Goal: Task Accomplishment & Management: Manage account settings

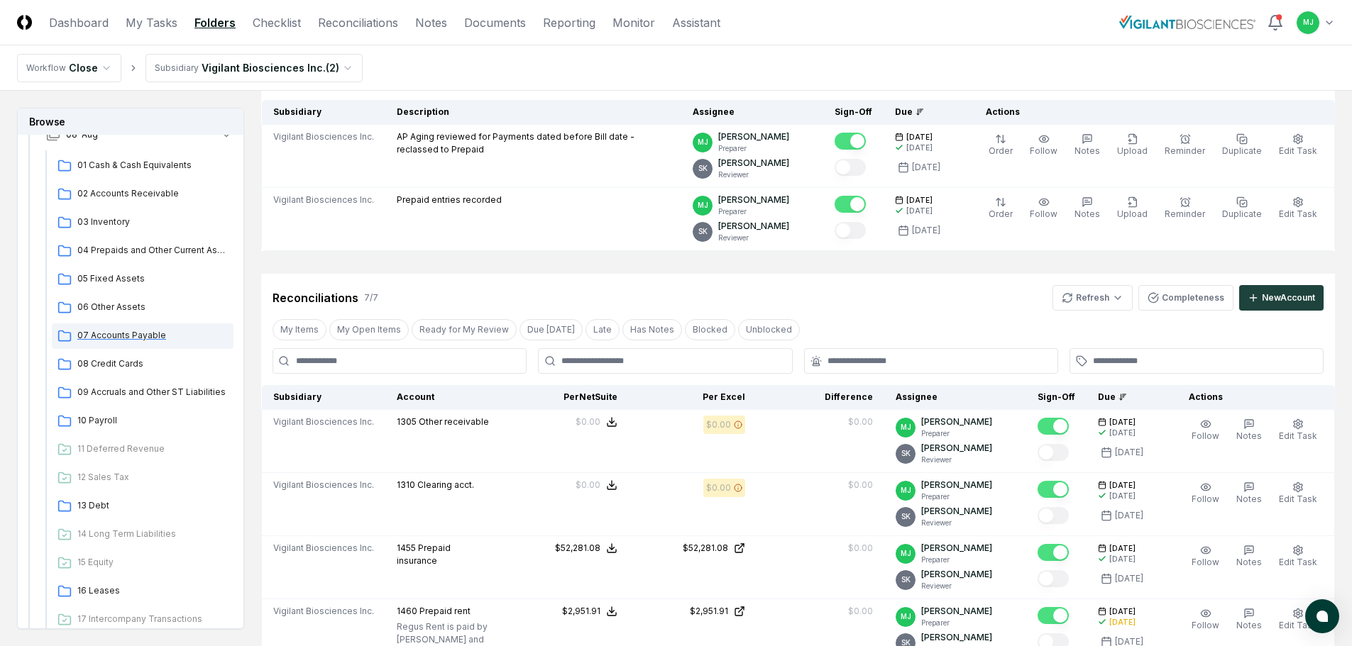
scroll to position [213, 0]
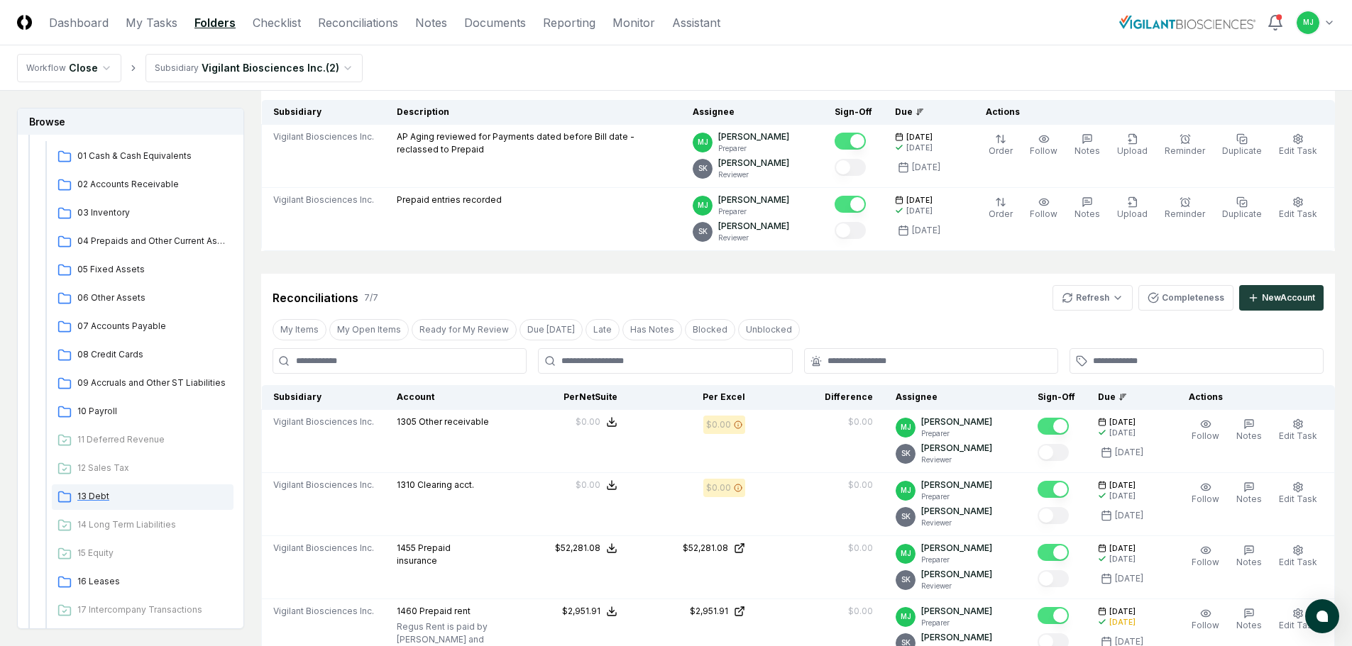
click at [94, 491] on span "13 Debt" at bounding box center [152, 496] width 150 height 13
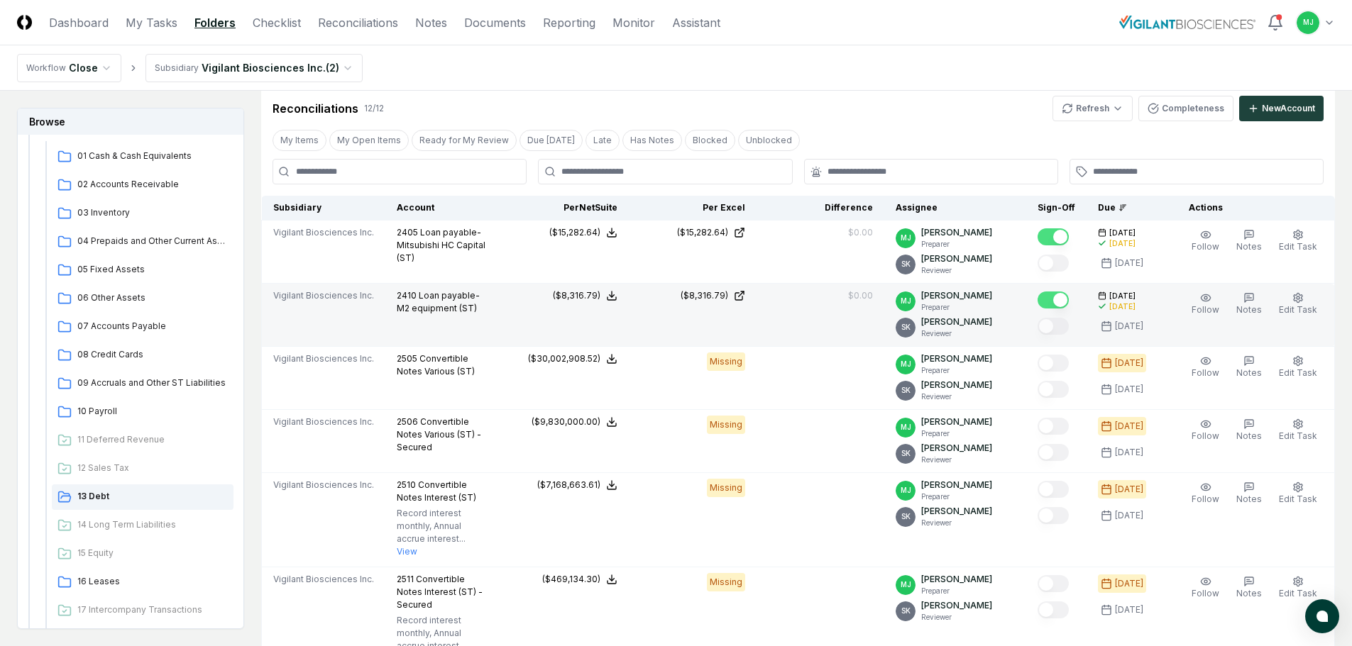
scroll to position [0, 0]
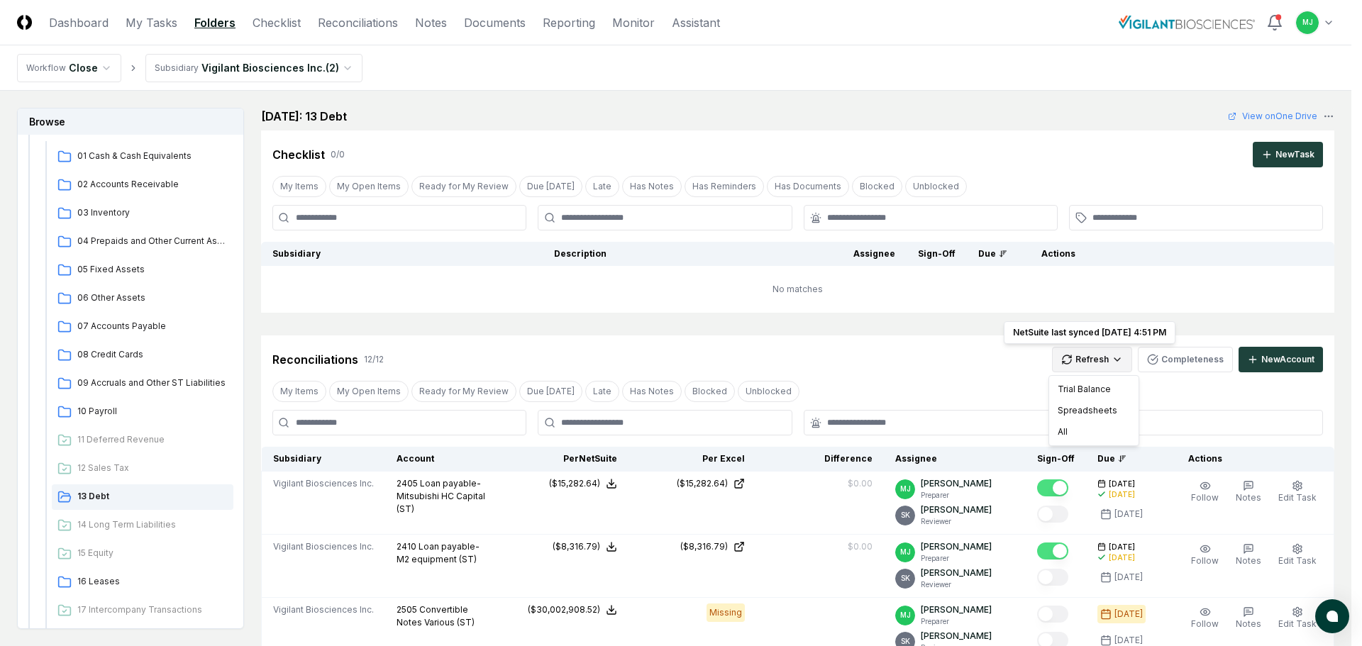
click at [1064, 428] on div "All" at bounding box center [1094, 431] width 84 height 21
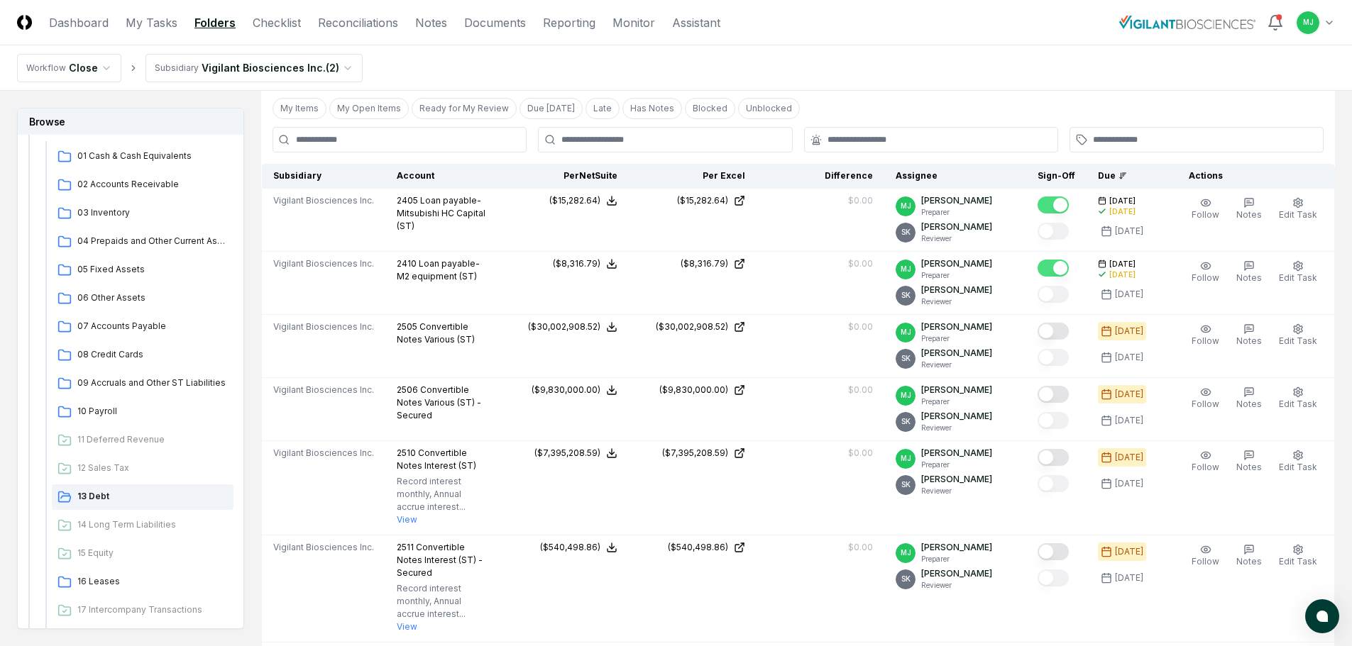
scroll to position [284, 0]
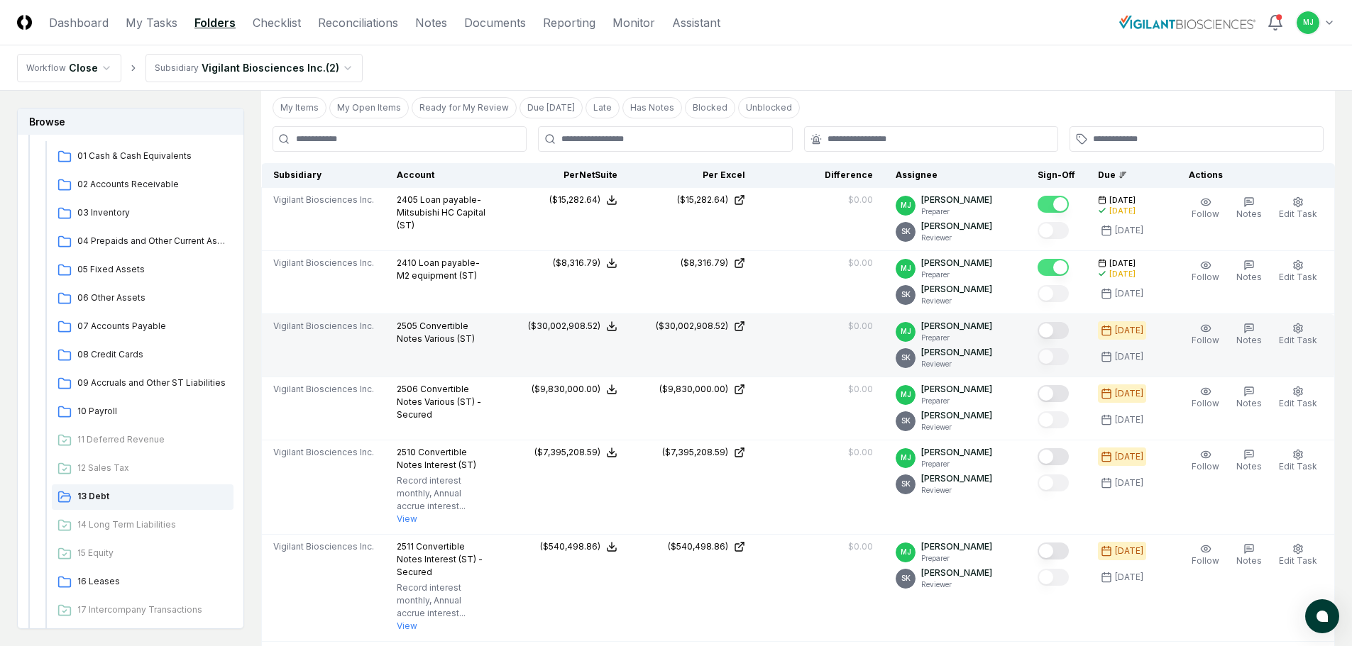
click at [1067, 326] on button "Mark complete" at bounding box center [1052, 330] width 31 height 17
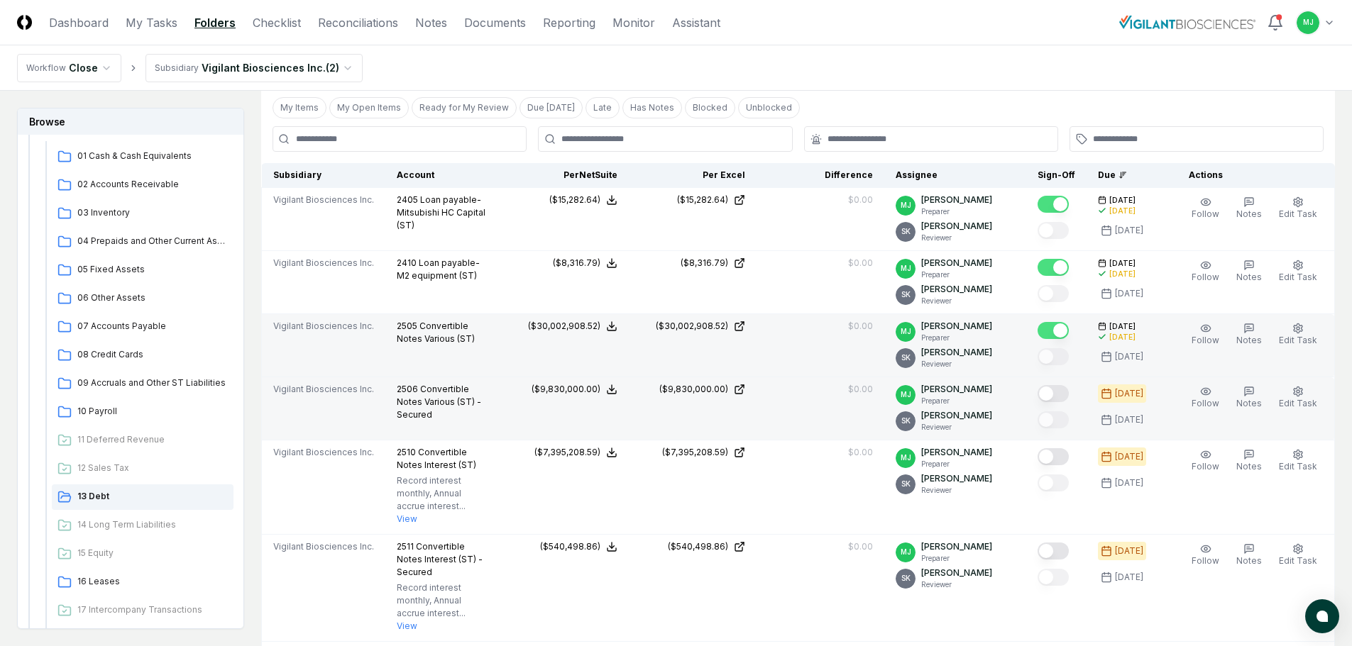
click at [1068, 396] on button "Mark complete" at bounding box center [1052, 393] width 31 height 17
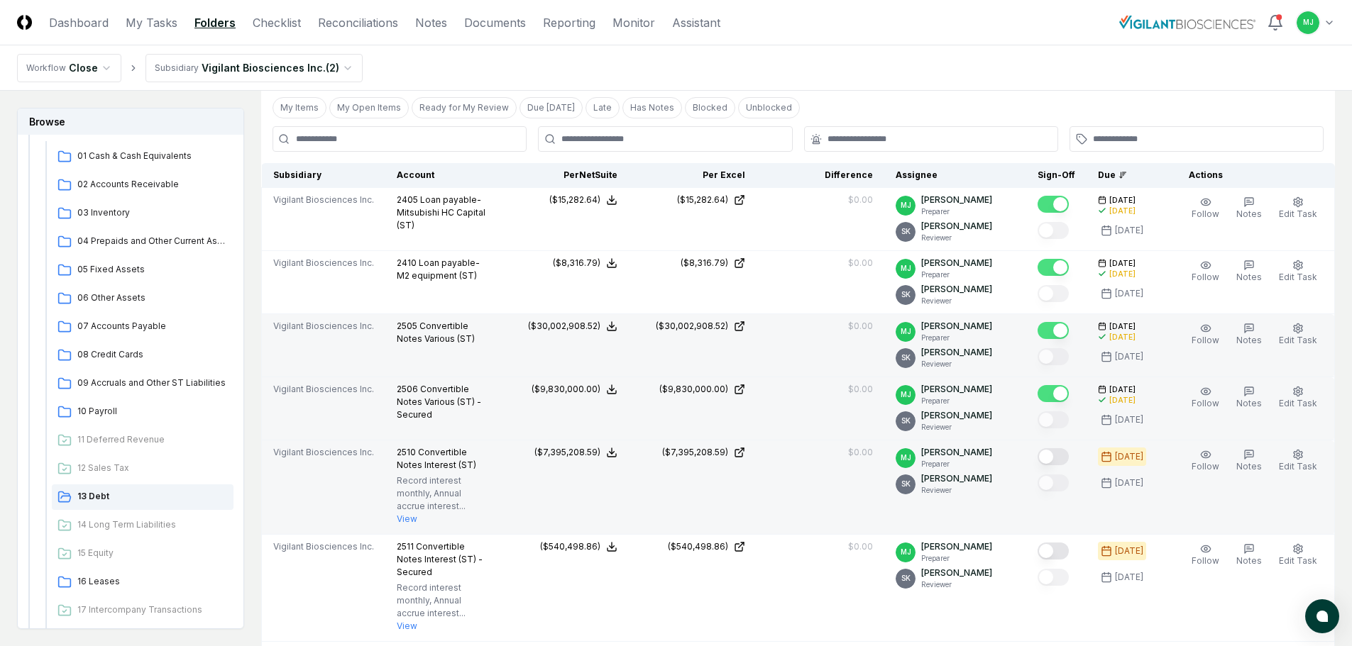
click at [1066, 457] on button "Mark complete" at bounding box center [1052, 456] width 31 height 17
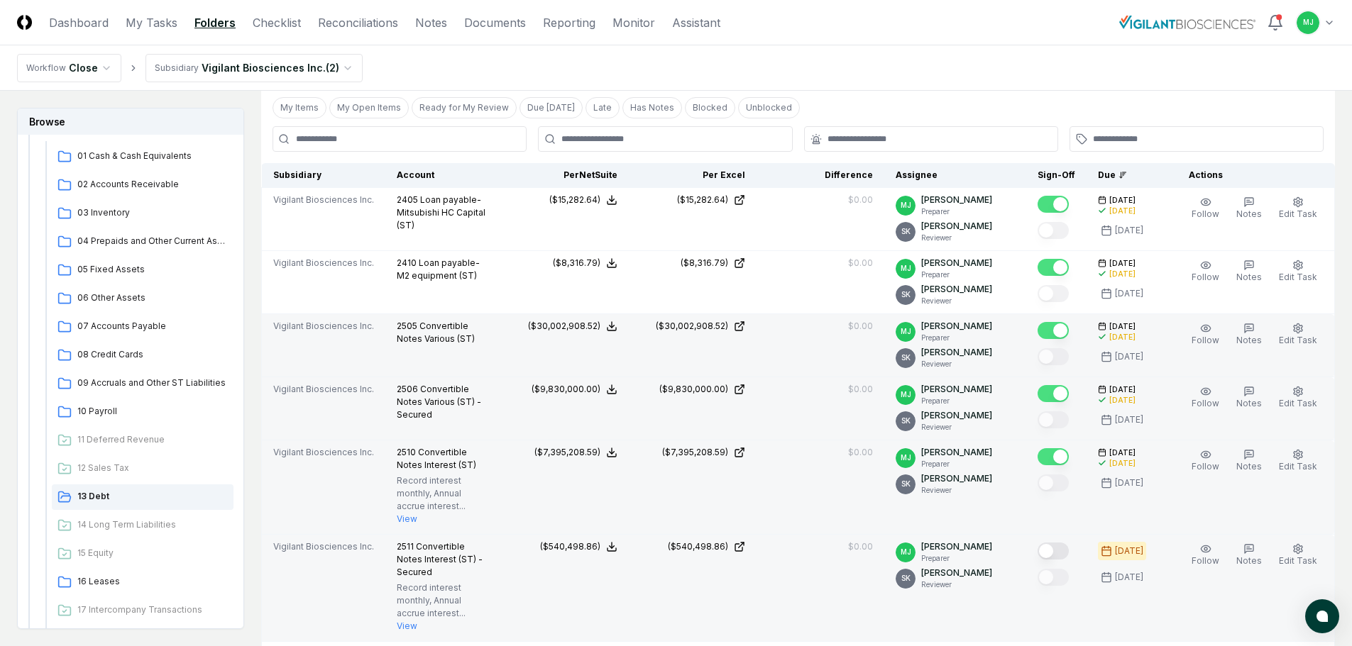
click at [1060, 543] on button "Mark complete" at bounding box center [1052, 551] width 31 height 17
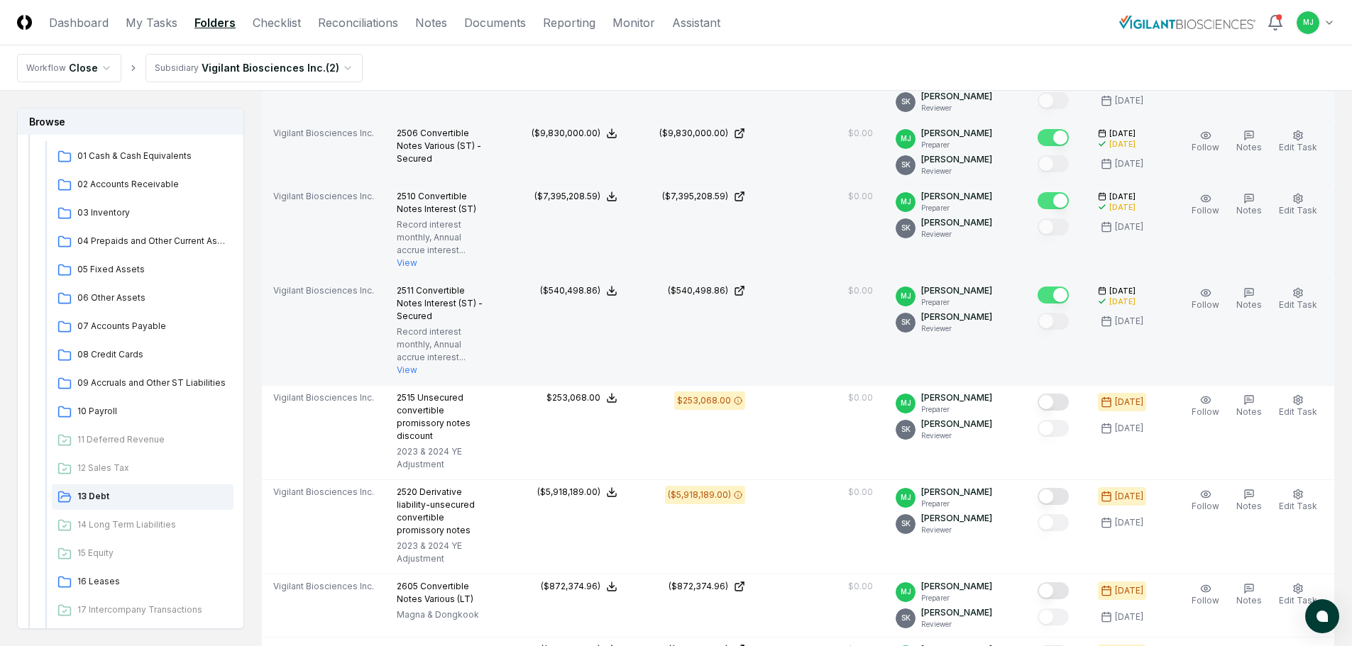
scroll to position [568, 0]
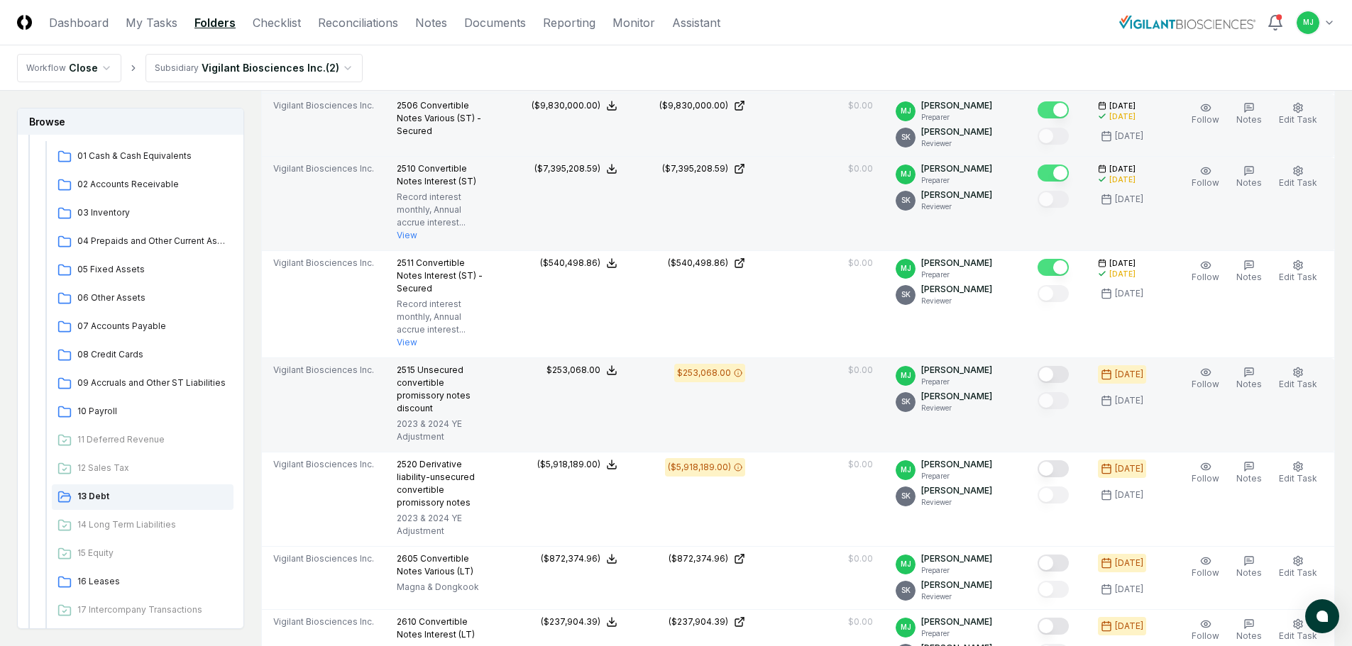
click at [1068, 366] on button "Mark complete" at bounding box center [1052, 374] width 31 height 17
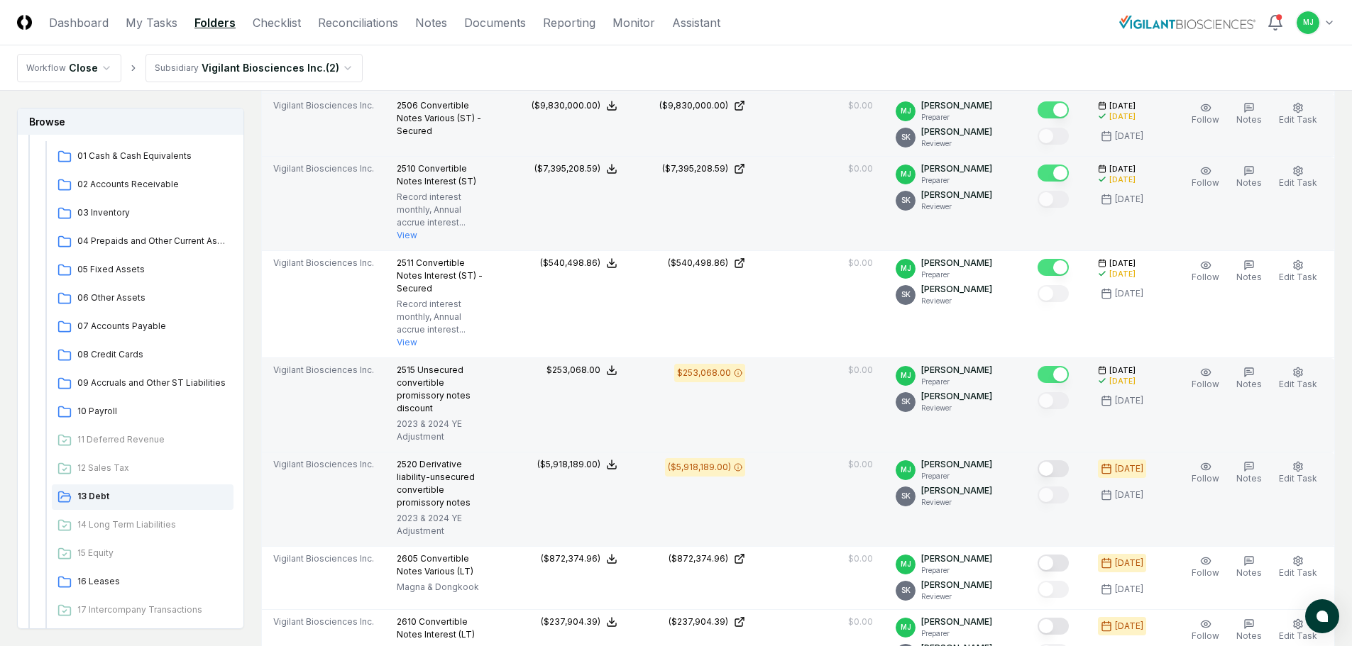
click at [1068, 460] on button "Mark complete" at bounding box center [1052, 468] width 31 height 17
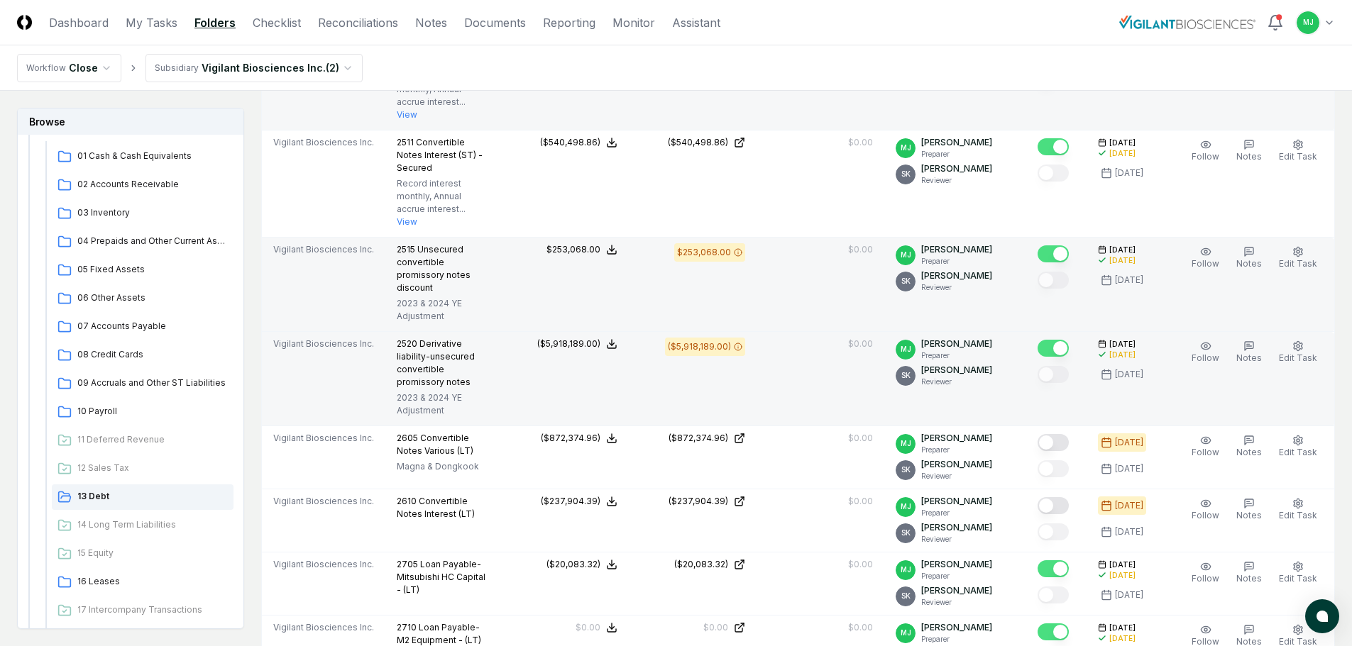
scroll to position [709, 0]
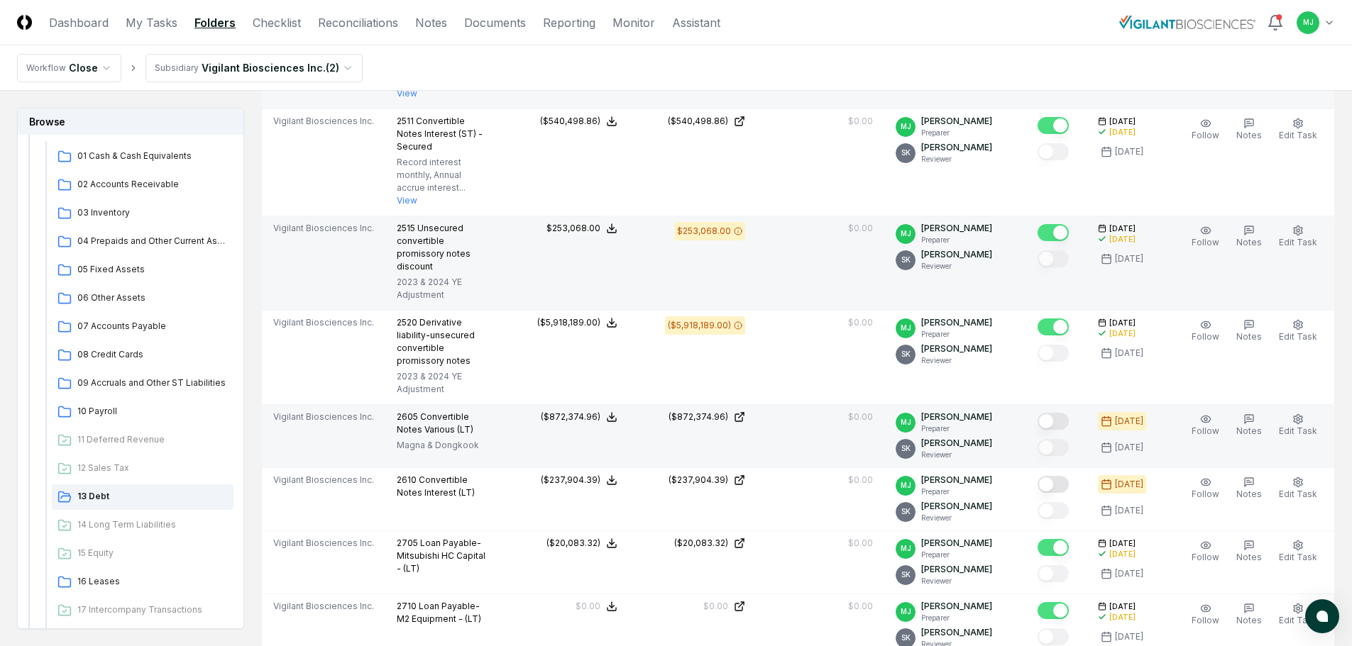
click at [1068, 413] on button "Mark complete" at bounding box center [1052, 421] width 31 height 17
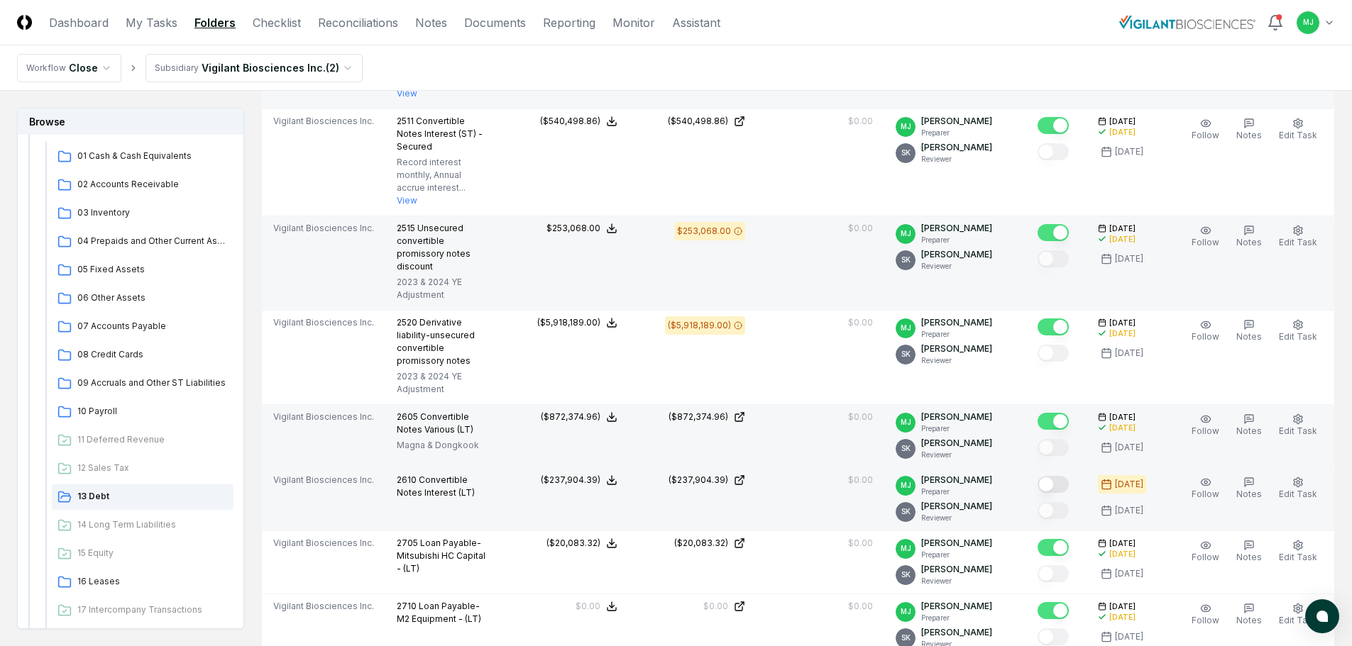
click at [1067, 476] on button "Mark complete" at bounding box center [1052, 484] width 31 height 17
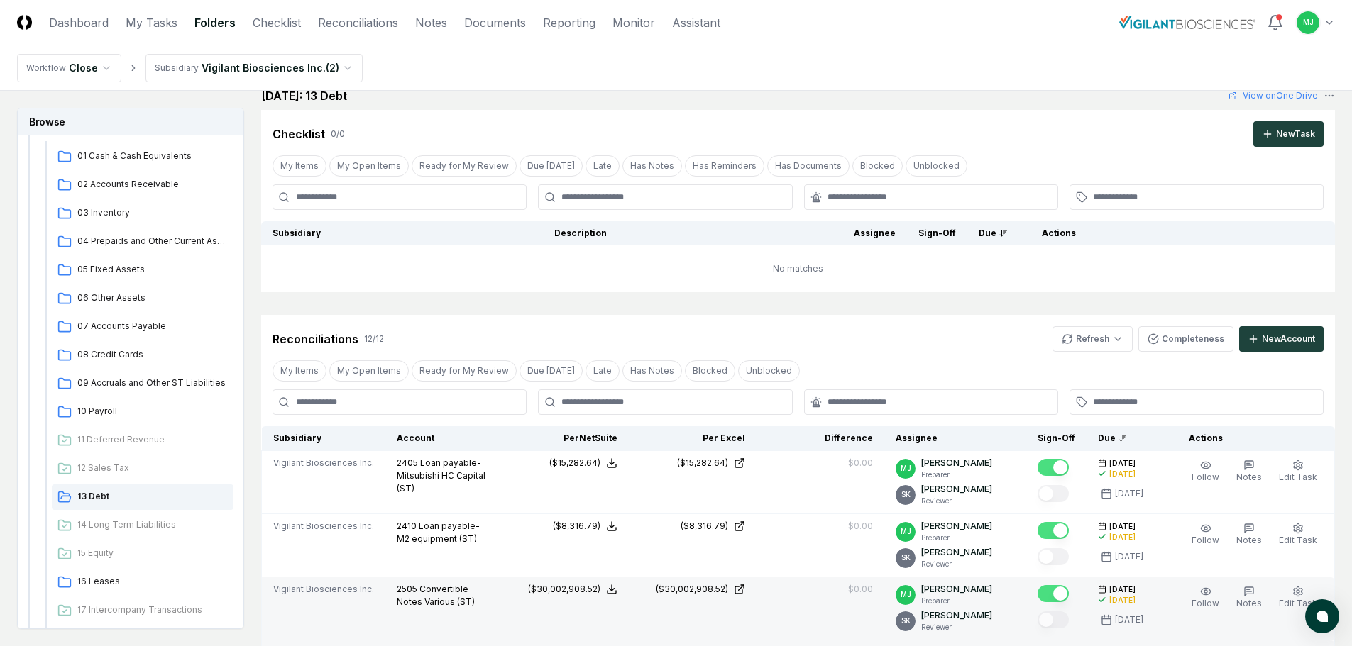
scroll to position [0, 0]
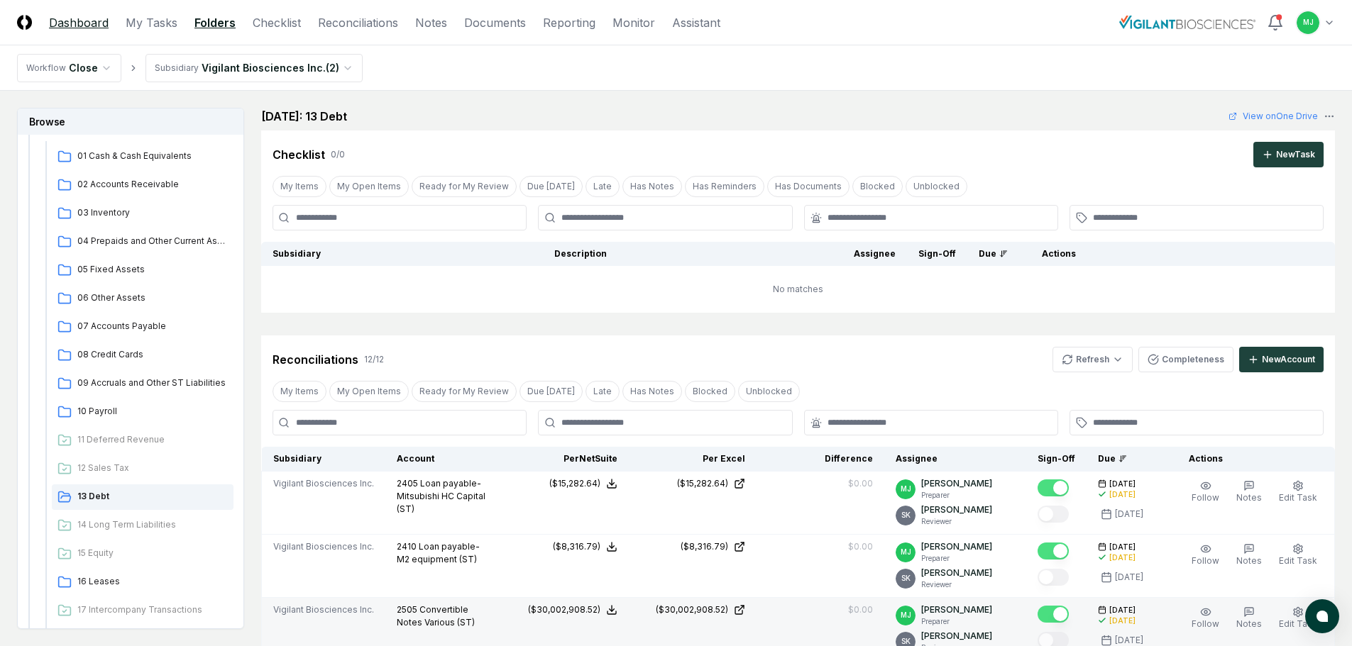
click at [72, 16] on link "Dashboard" at bounding box center [79, 22] width 60 height 17
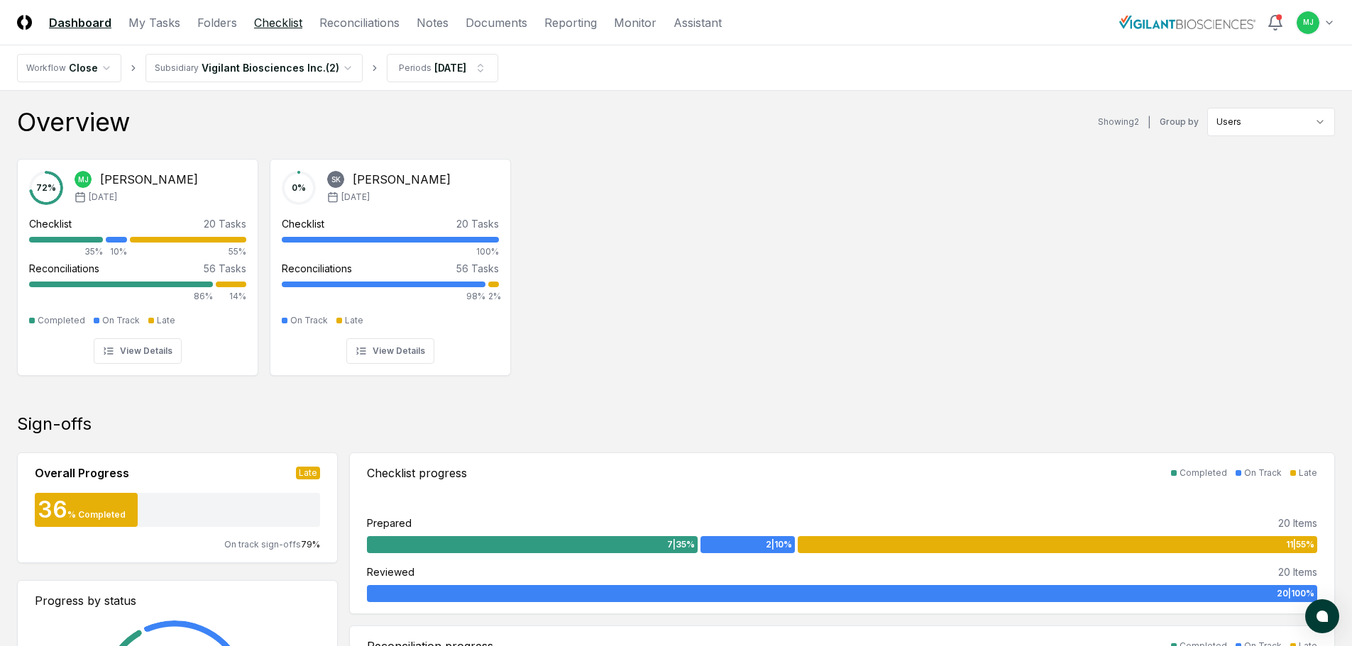
click at [279, 16] on link "Checklist" at bounding box center [278, 22] width 48 height 17
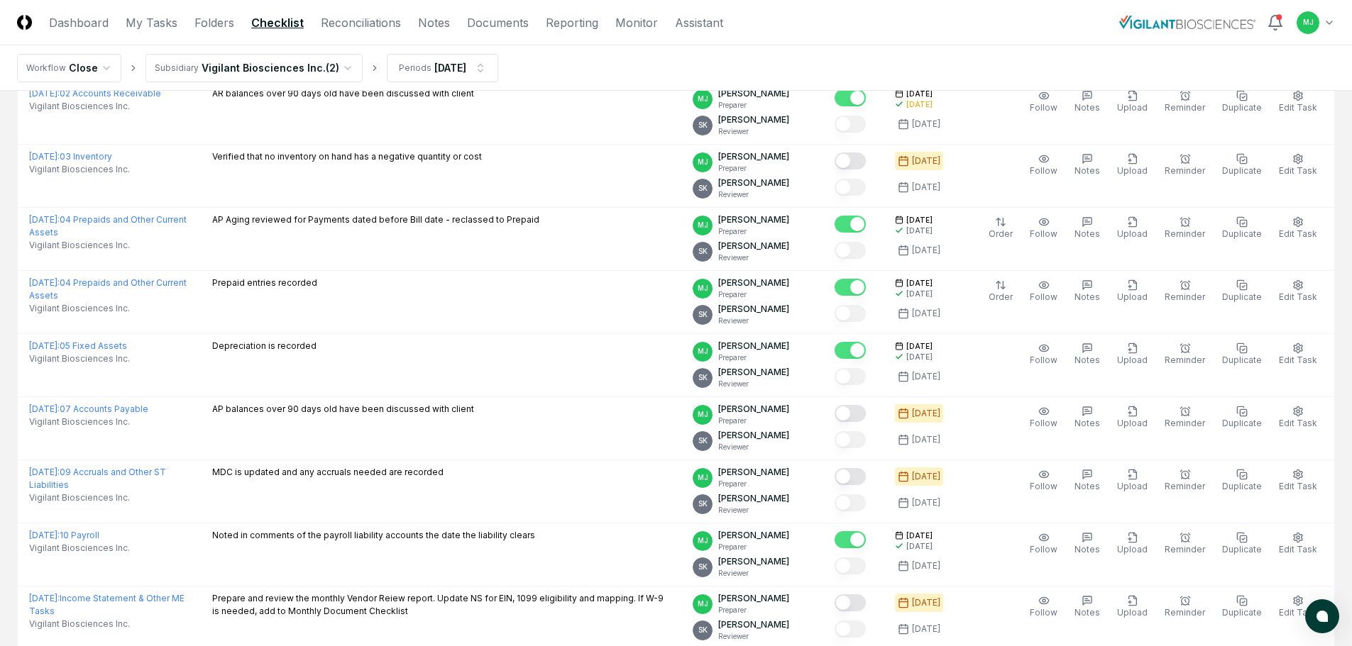
scroll to position [355, 0]
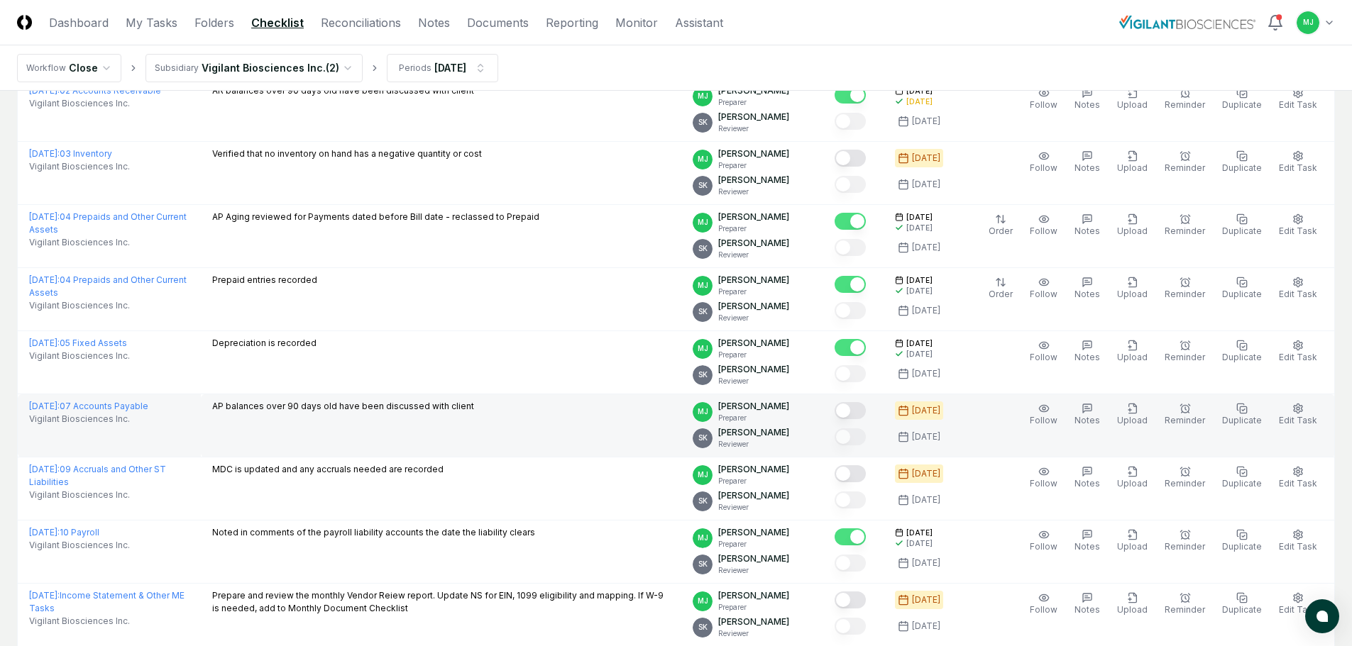
click at [866, 410] on button "Mark complete" at bounding box center [849, 410] width 31 height 17
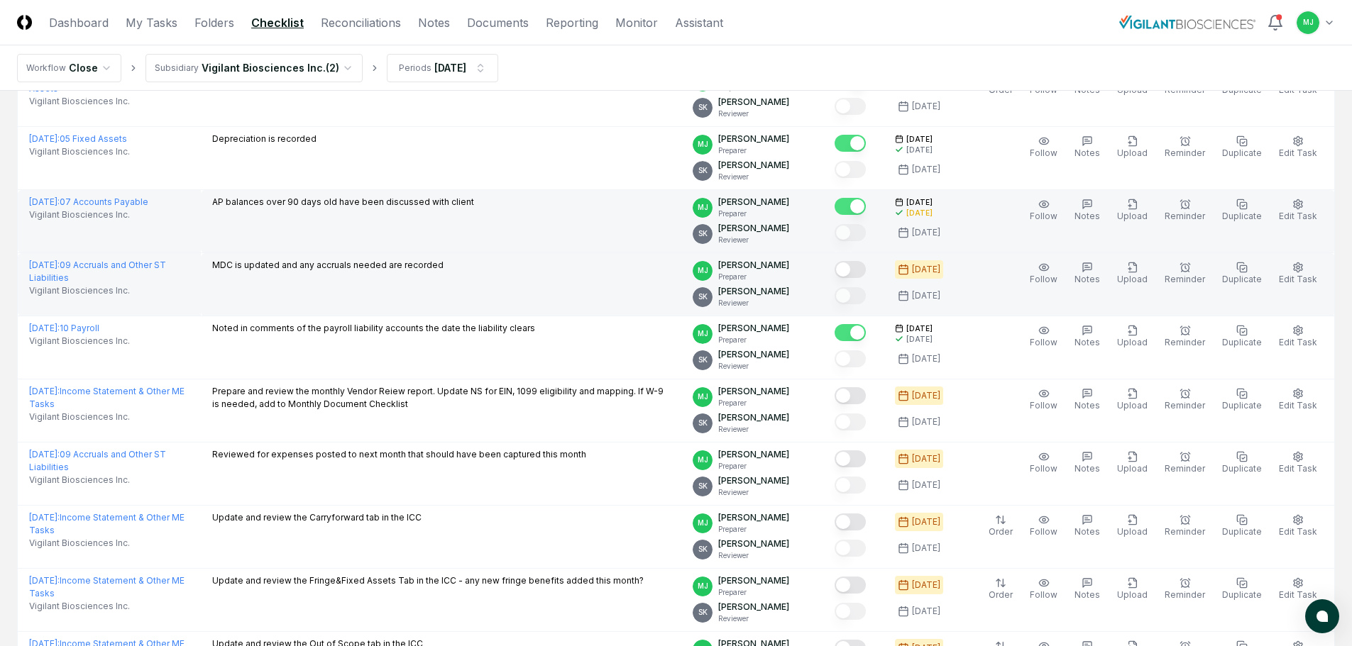
scroll to position [568, 0]
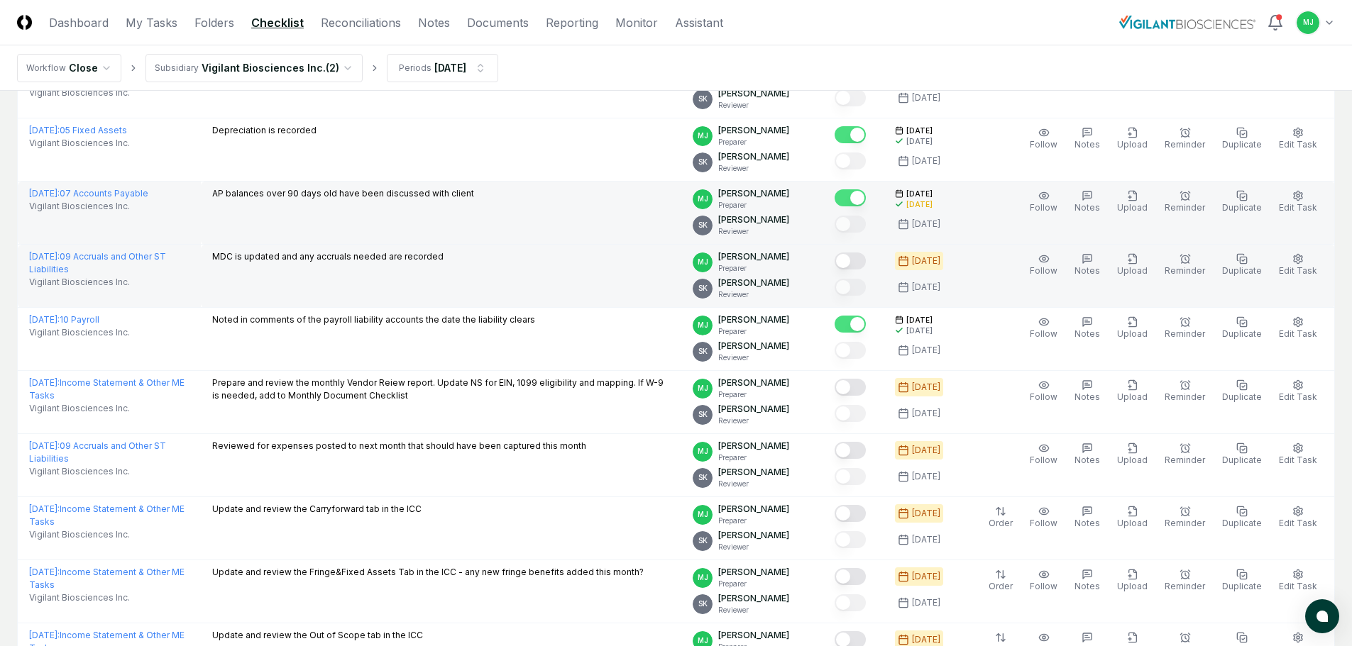
click at [866, 260] on button "Mark complete" at bounding box center [849, 261] width 31 height 17
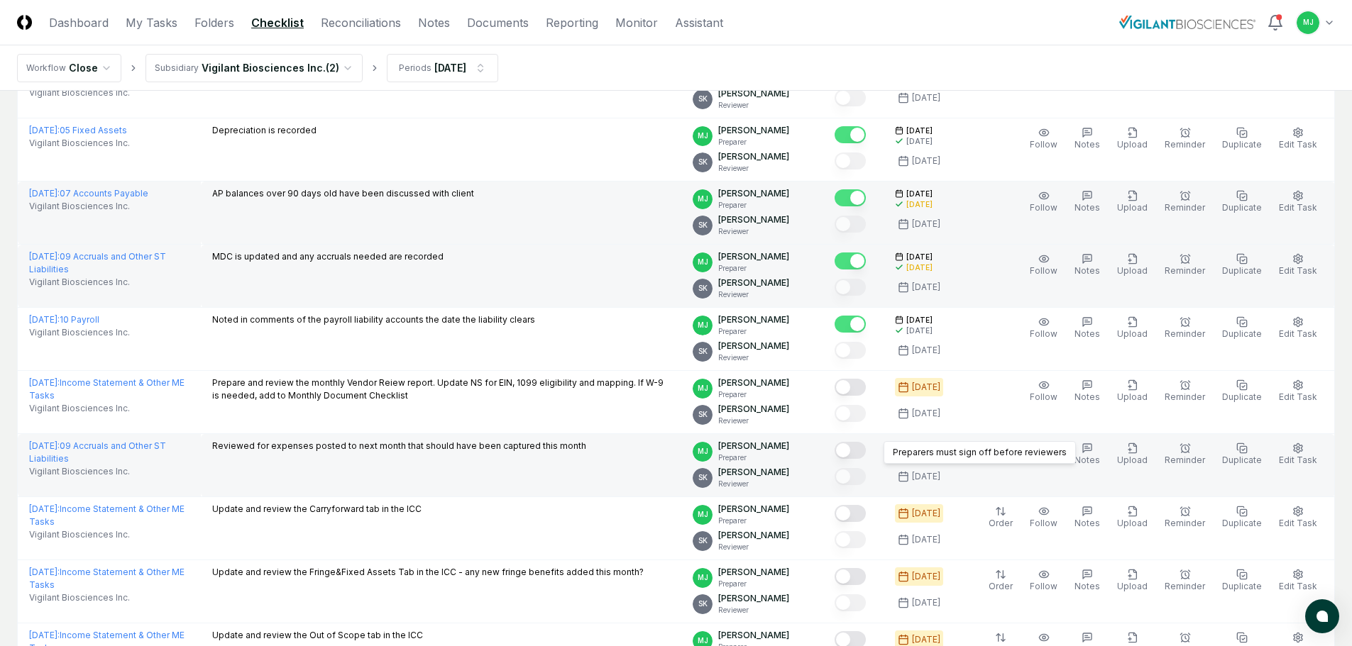
scroll to position [639, 0]
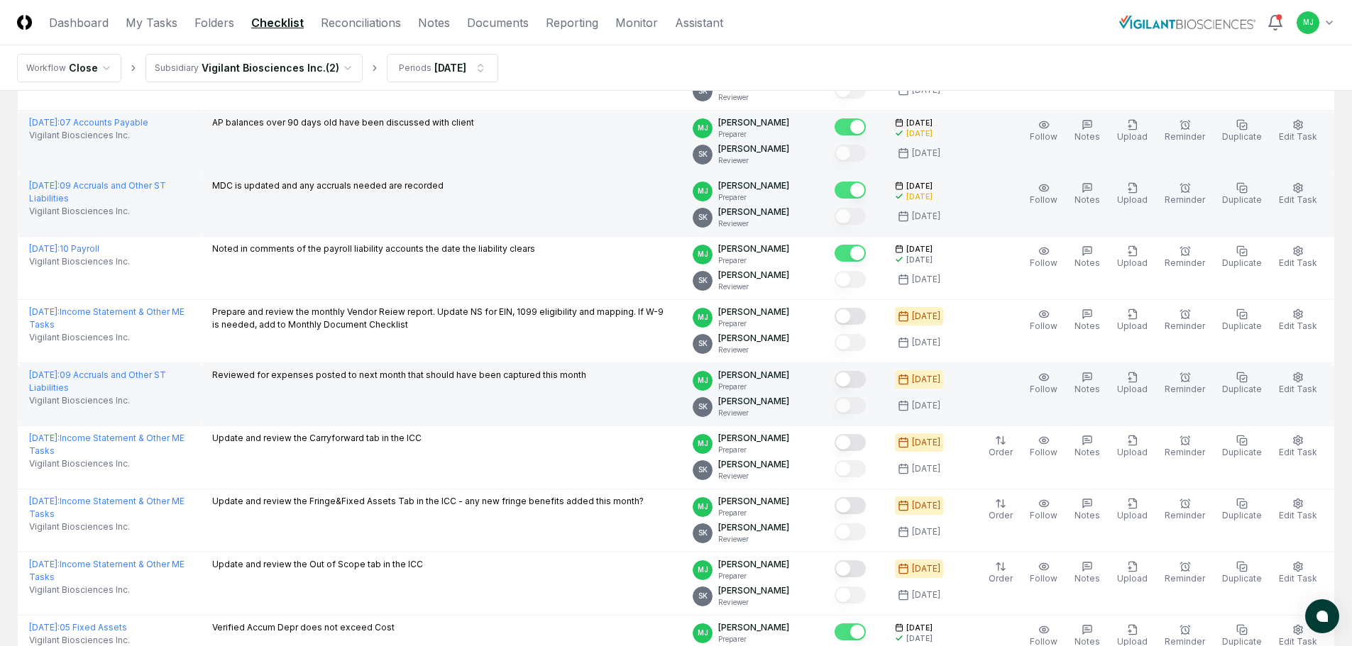
click at [866, 380] on button "Mark complete" at bounding box center [849, 379] width 31 height 17
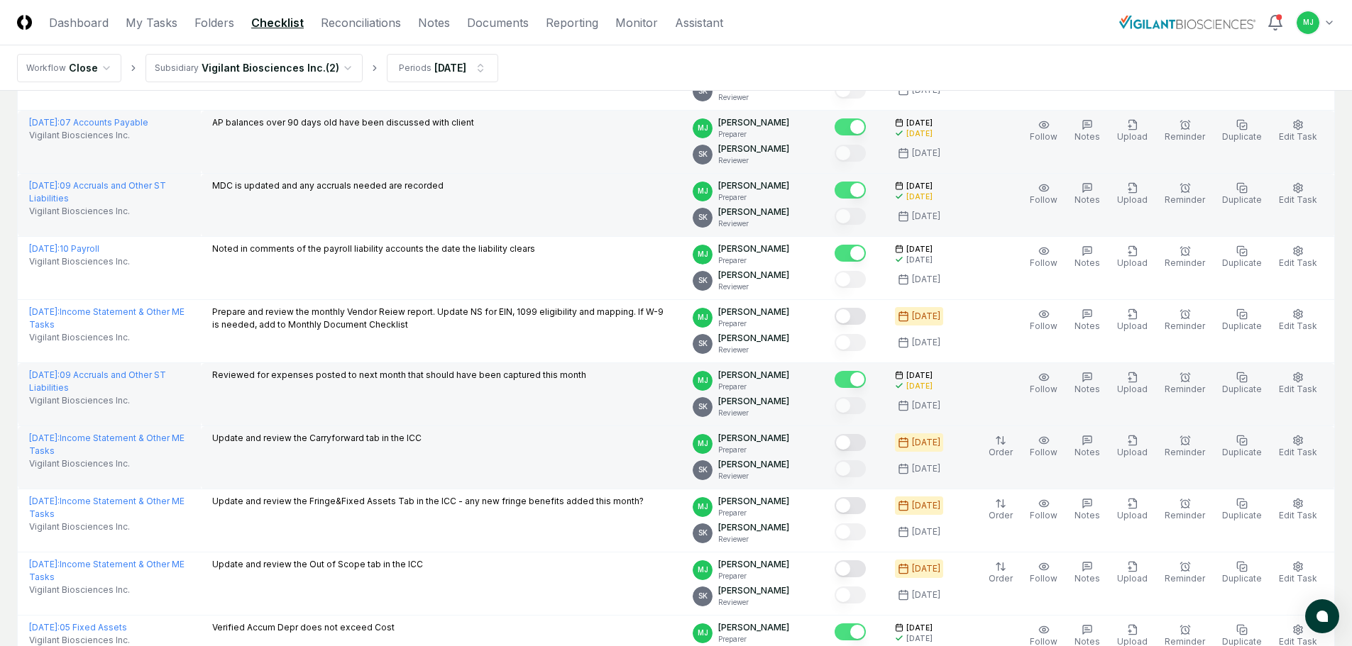
click at [861, 436] on button "Mark complete" at bounding box center [849, 442] width 31 height 17
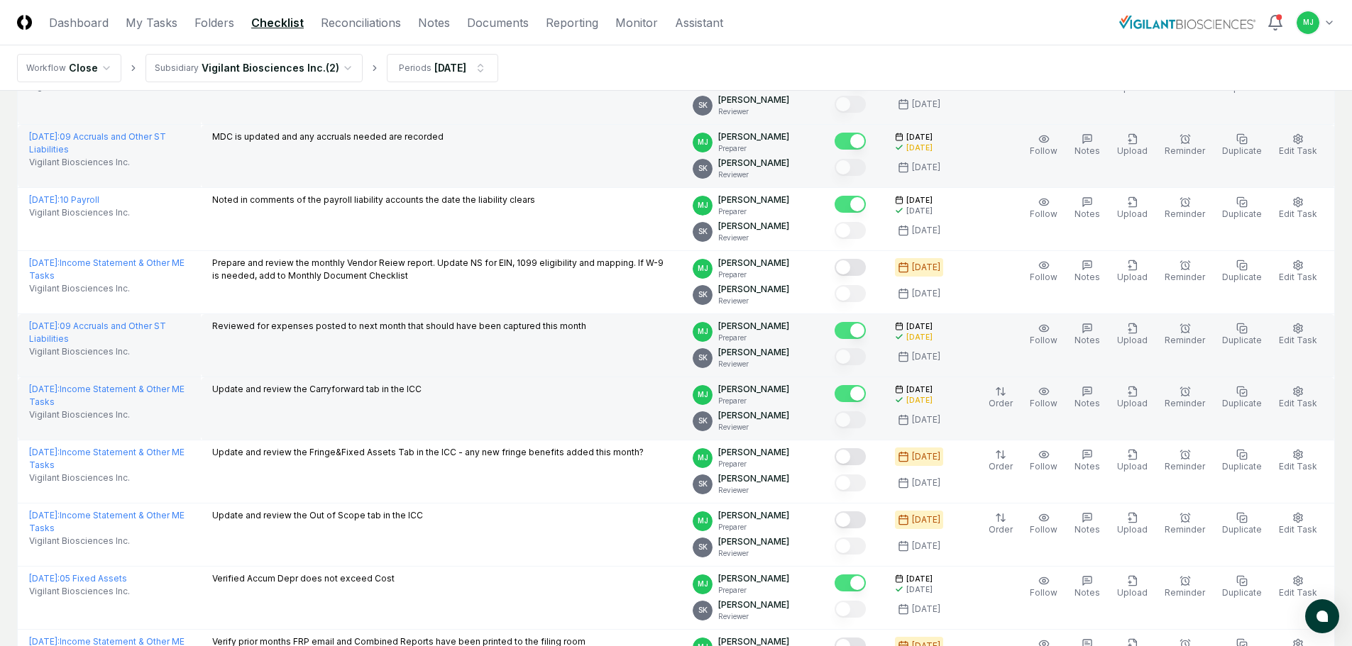
scroll to position [709, 0]
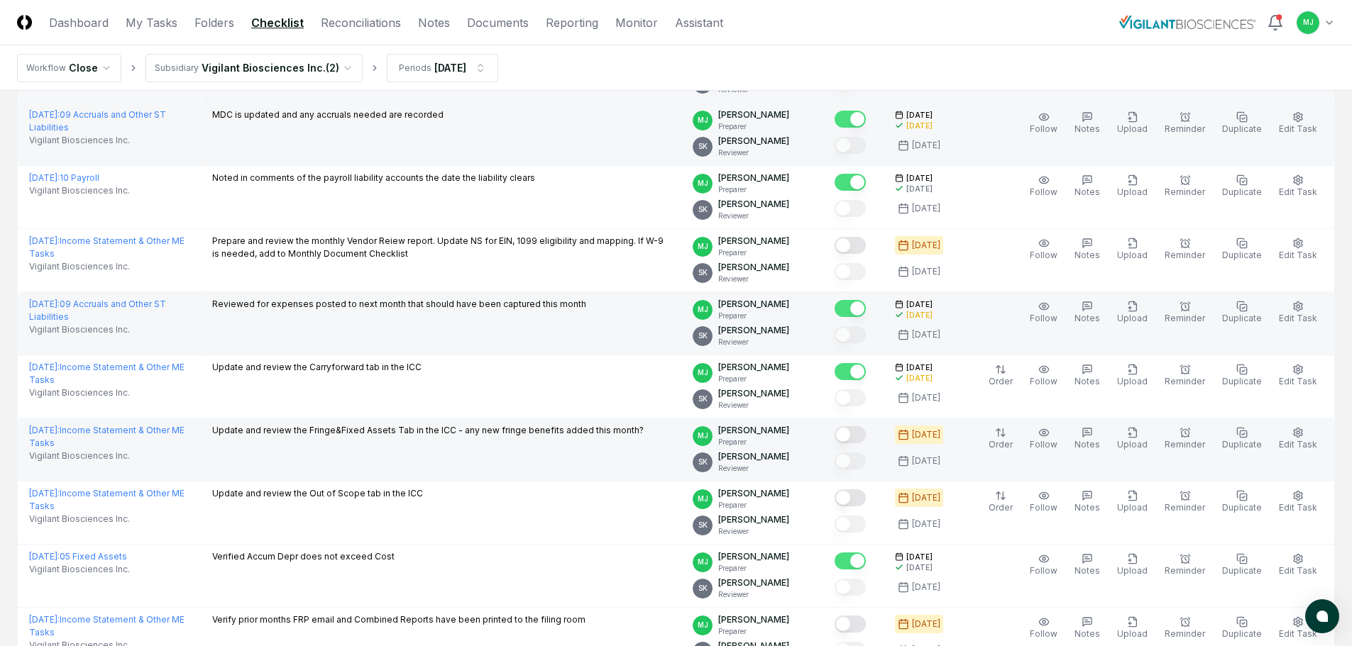
click at [866, 439] on button "Mark complete" at bounding box center [849, 434] width 31 height 17
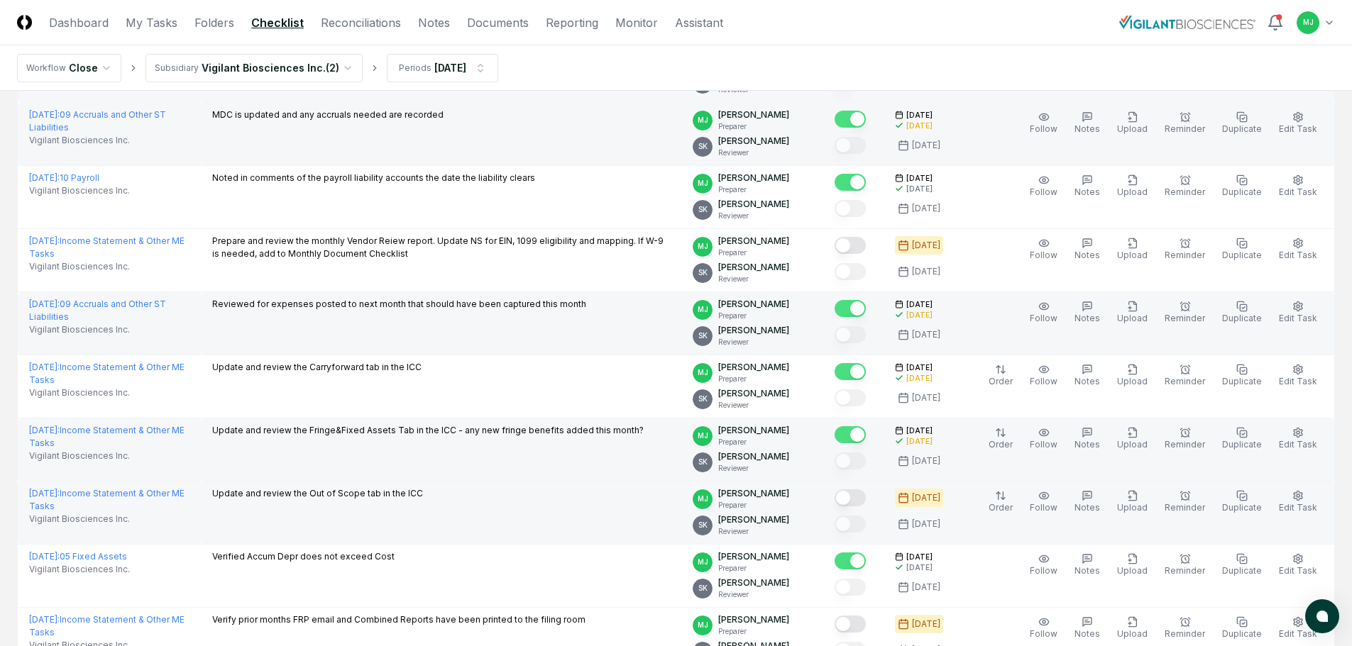
click at [866, 495] on button "Mark complete" at bounding box center [849, 498] width 31 height 17
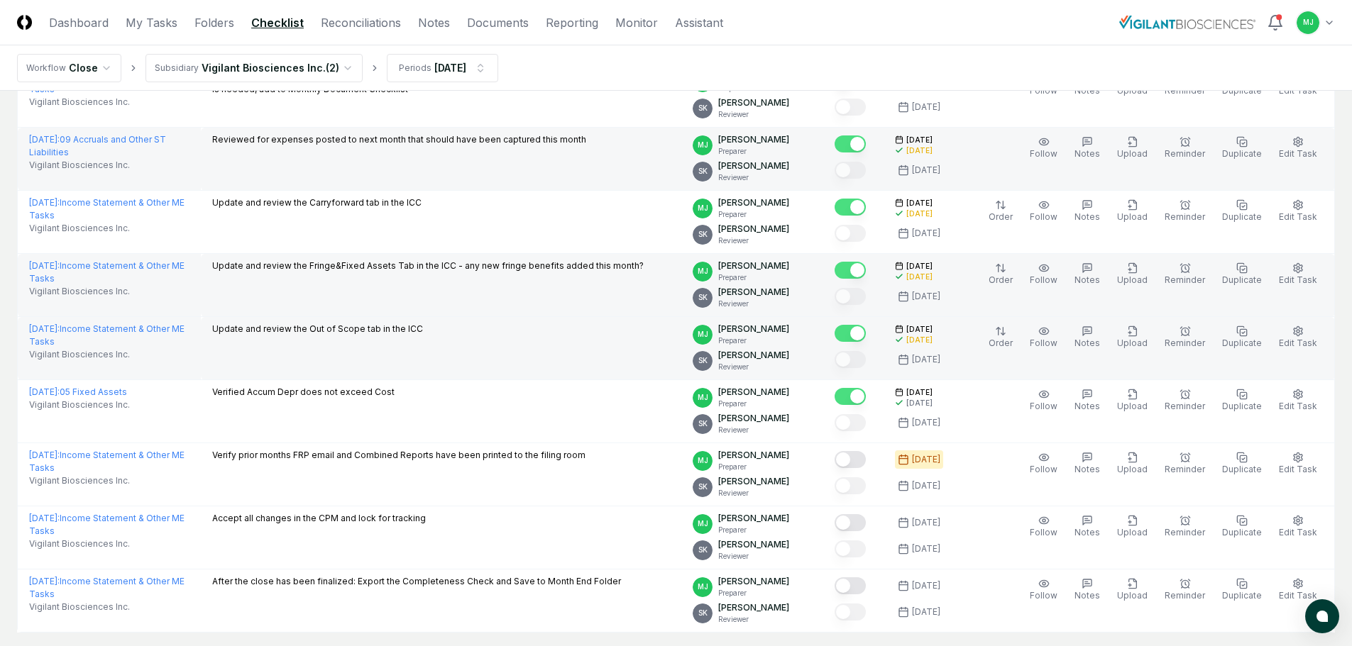
scroll to position [922, 0]
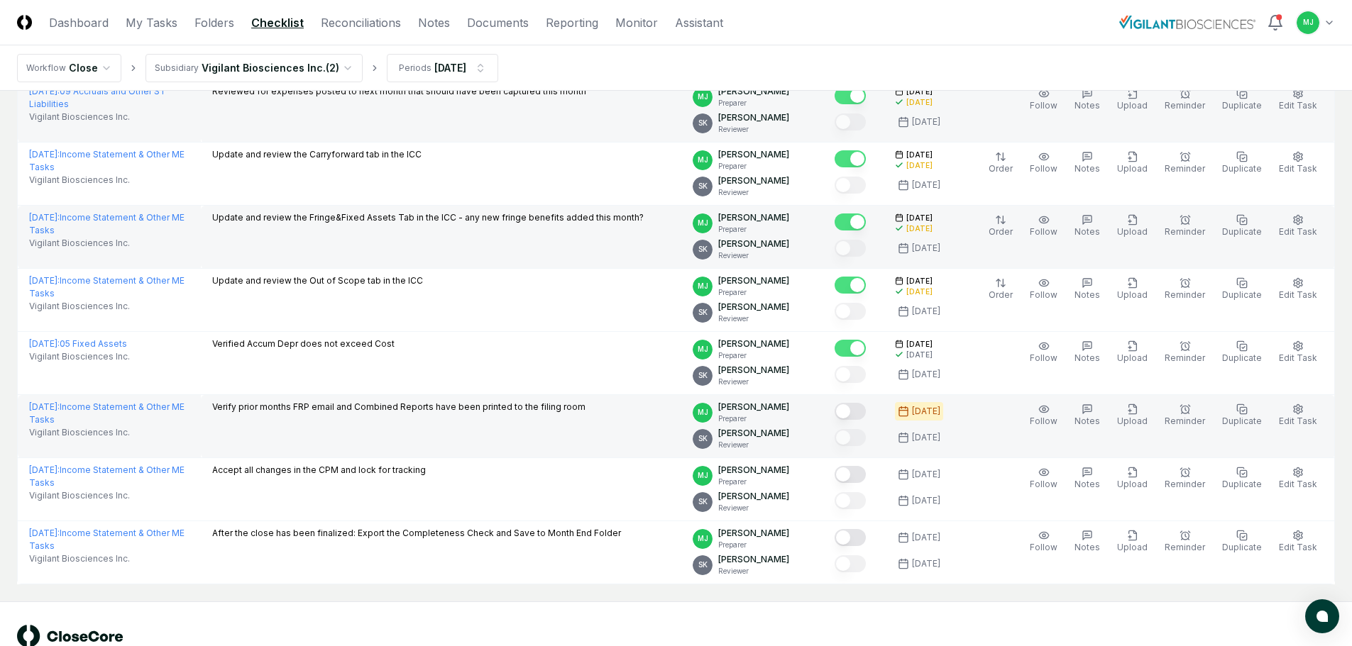
click at [866, 412] on button "Mark complete" at bounding box center [849, 411] width 31 height 17
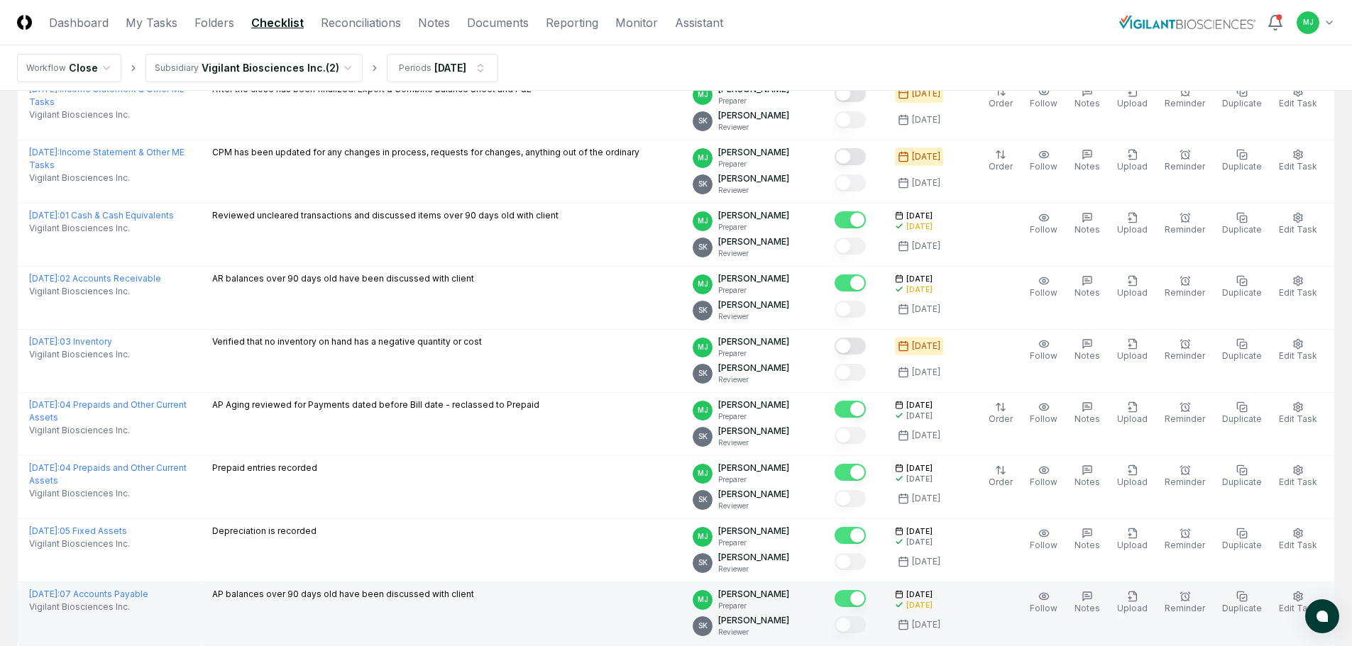
scroll to position [142, 0]
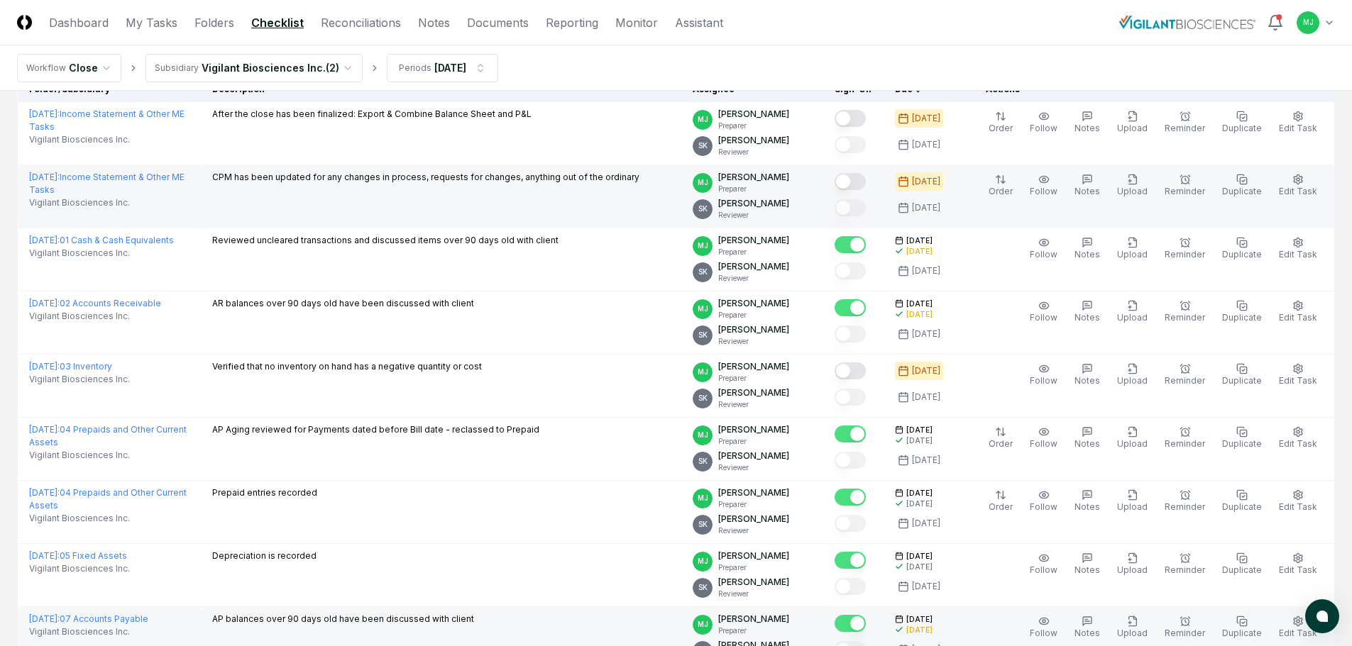
click at [866, 182] on button "Mark complete" at bounding box center [849, 181] width 31 height 17
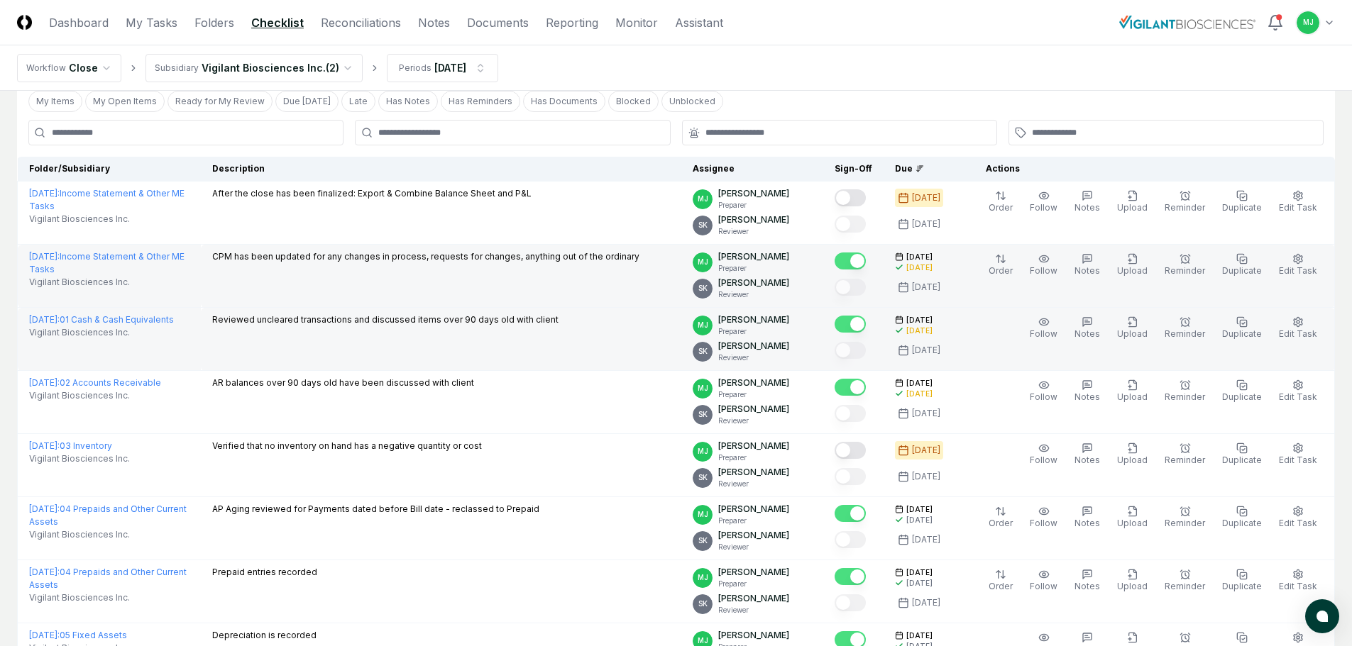
scroll to position [0, 0]
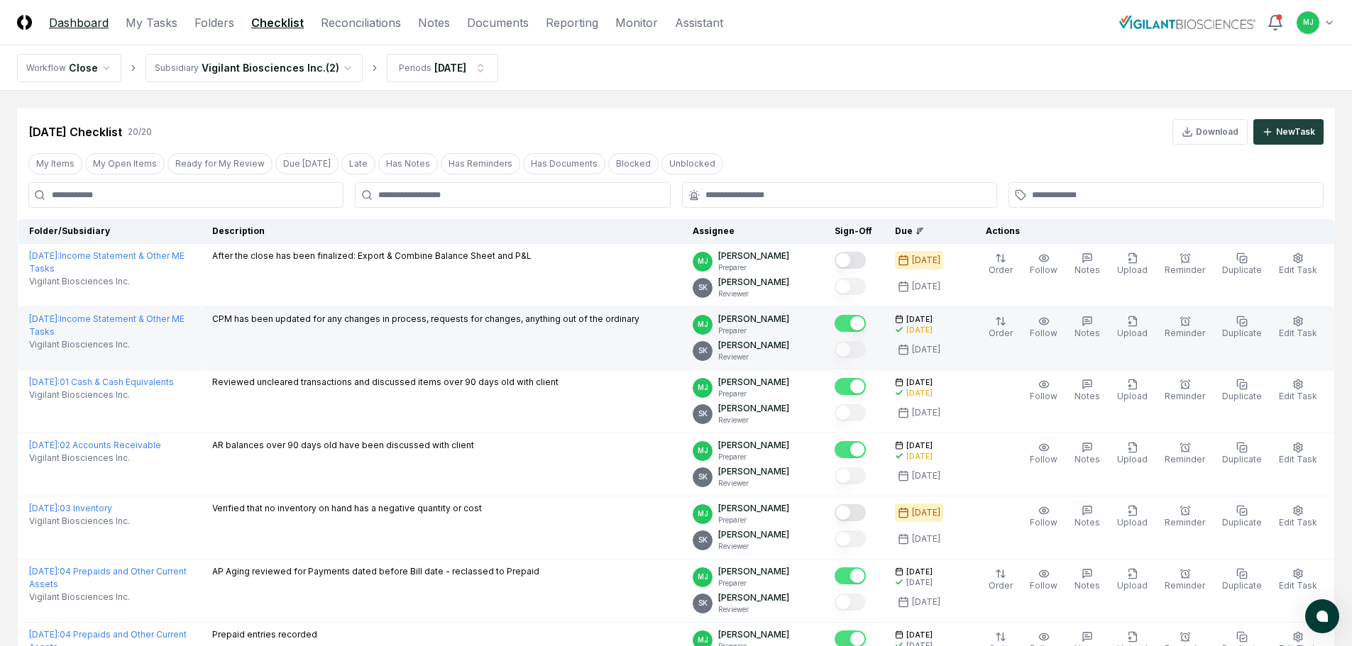
click at [85, 26] on link "Dashboard" at bounding box center [79, 22] width 60 height 17
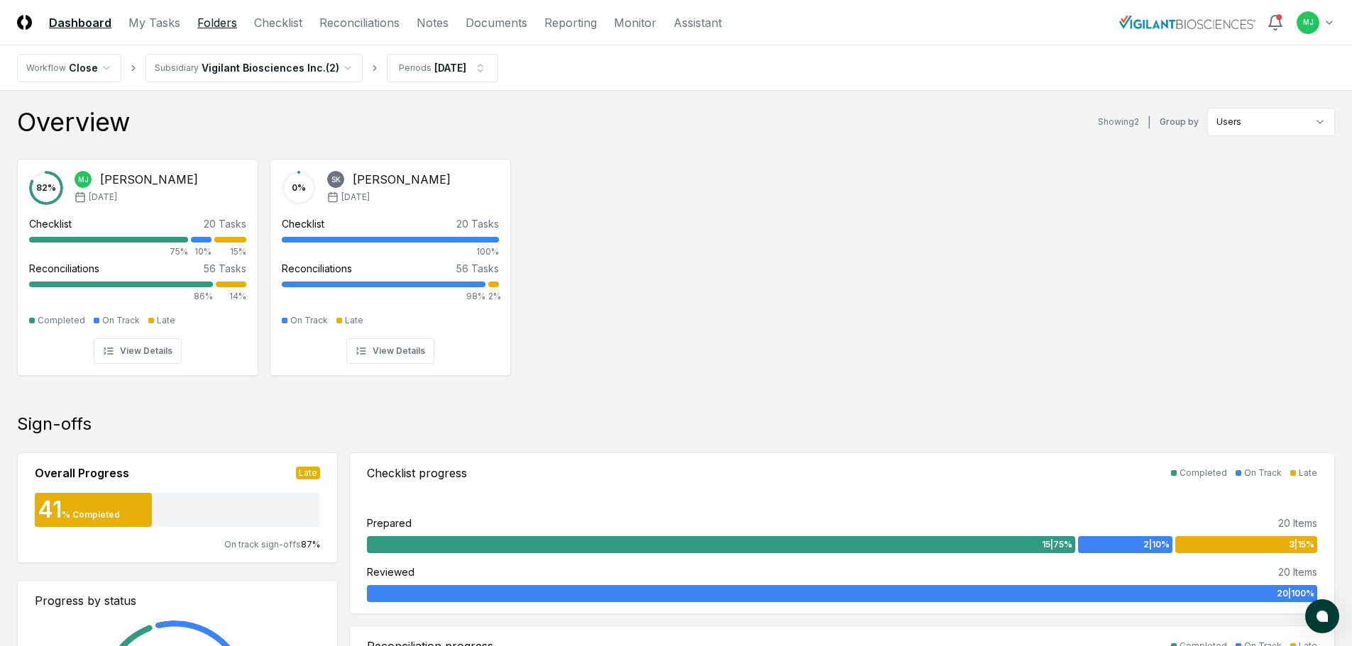
click at [202, 26] on link "Folders" at bounding box center [217, 22] width 40 height 17
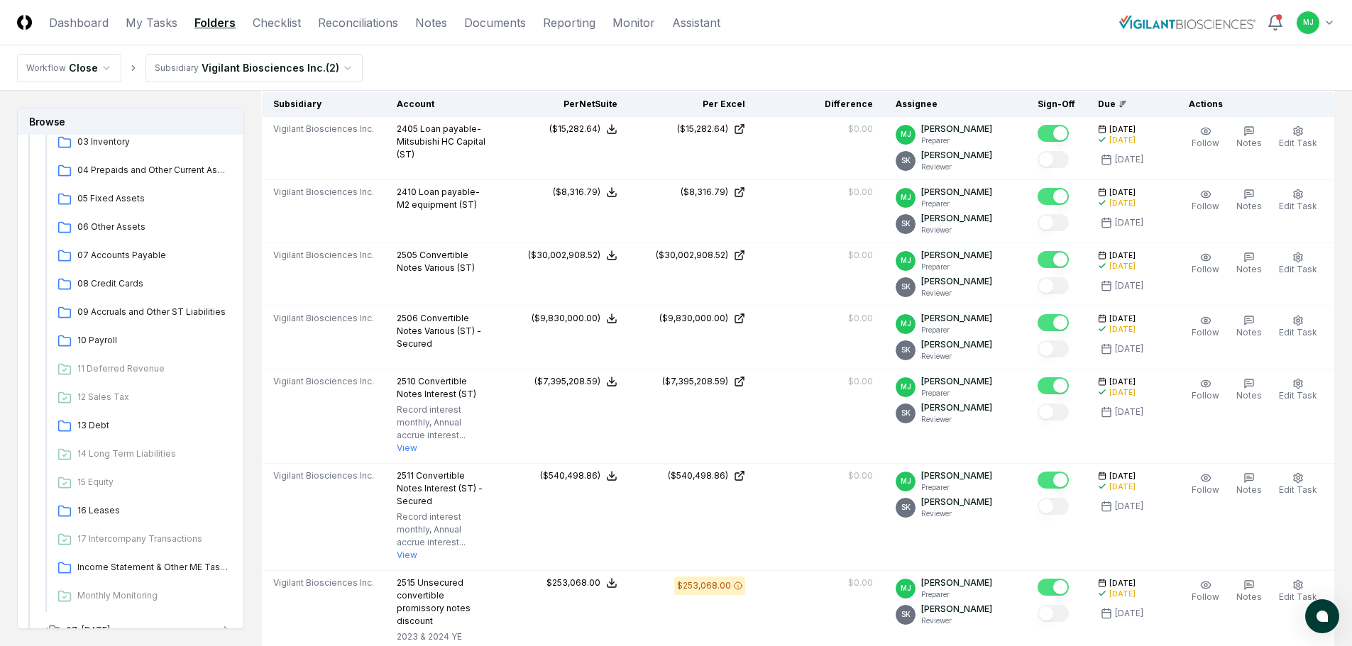
scroll to position [492, 0]
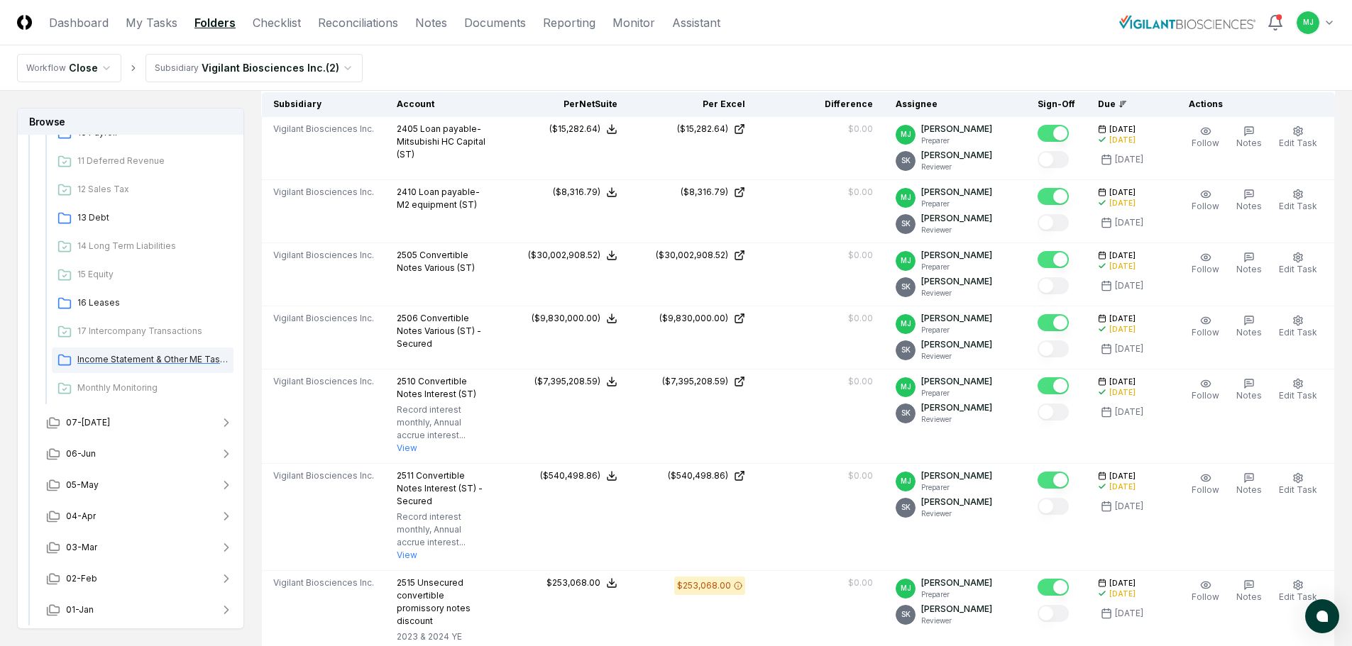
click at [150, 361] on span "Income Statement & Other ME Tasks" at bounding box center [152, 359] width 150 height 13
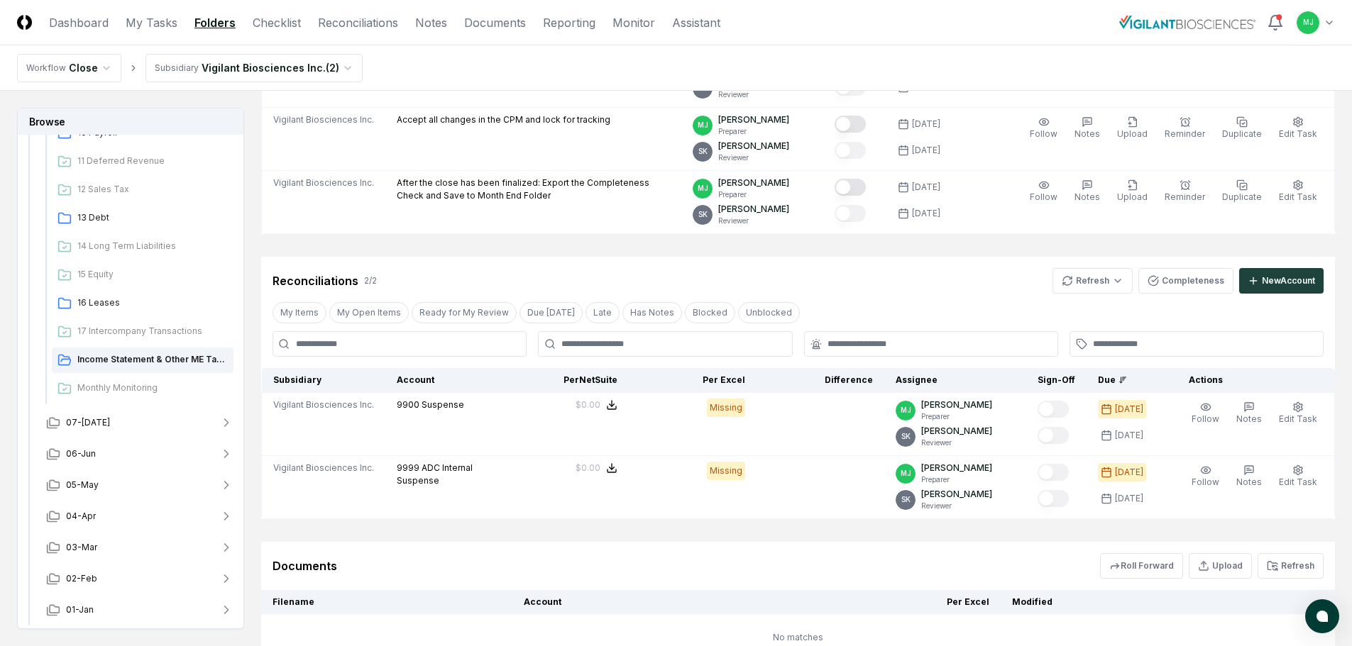
scroll to position [639, 0]
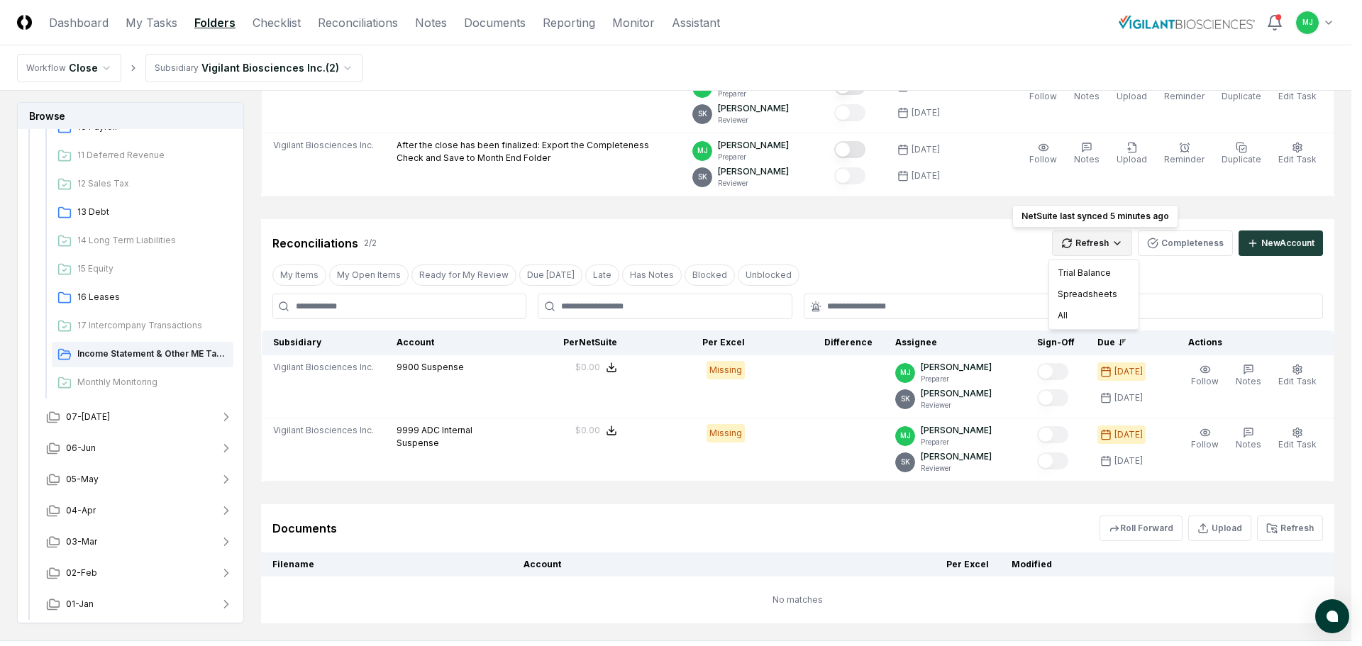
click at [1103, 243] on html "CloseCore Dashboard My Tasks Folders Checklist Reconciliations Notes Documents …" at bounding box center [681, 43] width 1362 height 1364
click at [1083, 292] on div "Spreadsheets" at bounding box center [1094, 294] width 84 height 21
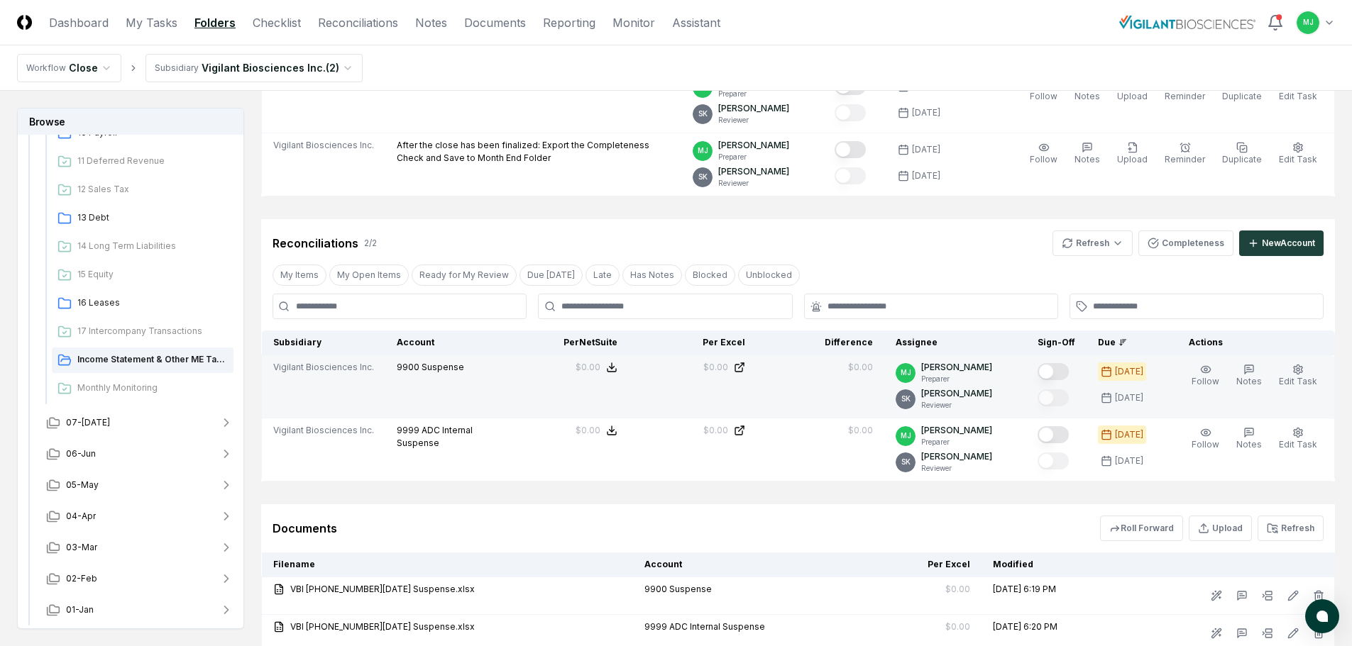
click at [1068, 372] on button "Mark complete" at bounding box center [1052, 371] width 31 height 17
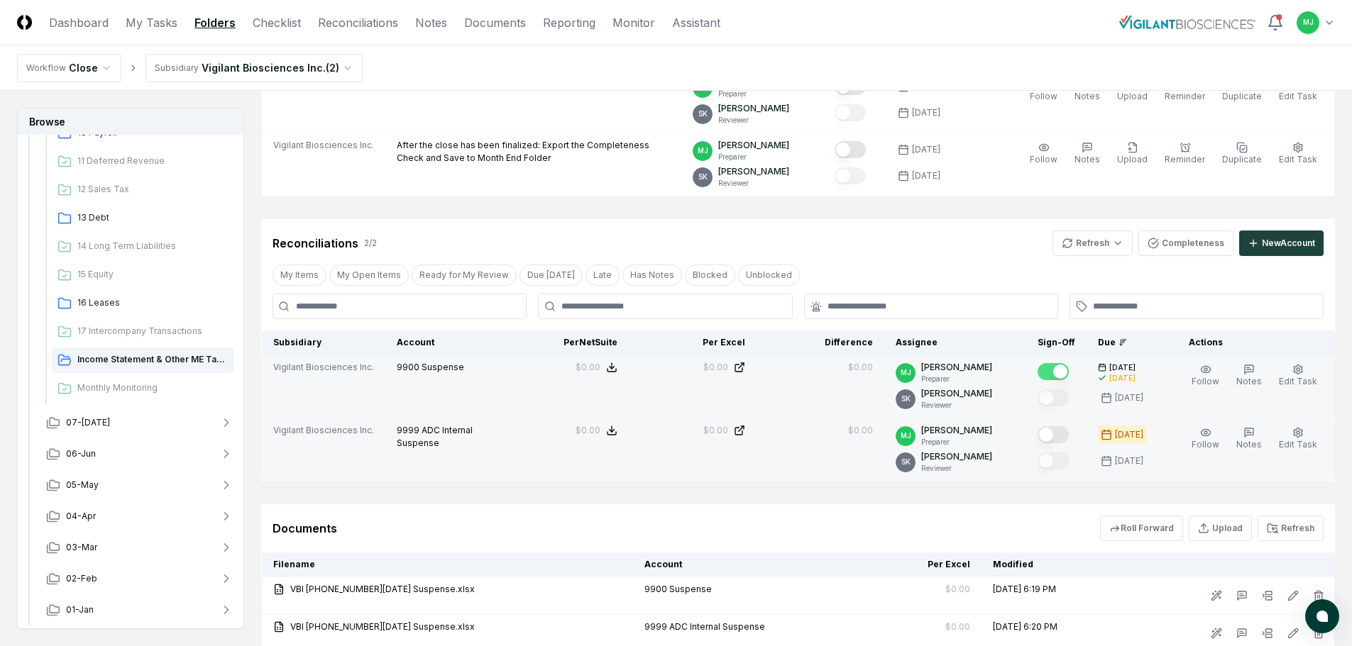
click at [1068, 431] on button "Mark complete" at bounding box center [1052, 434] width 31 height 17
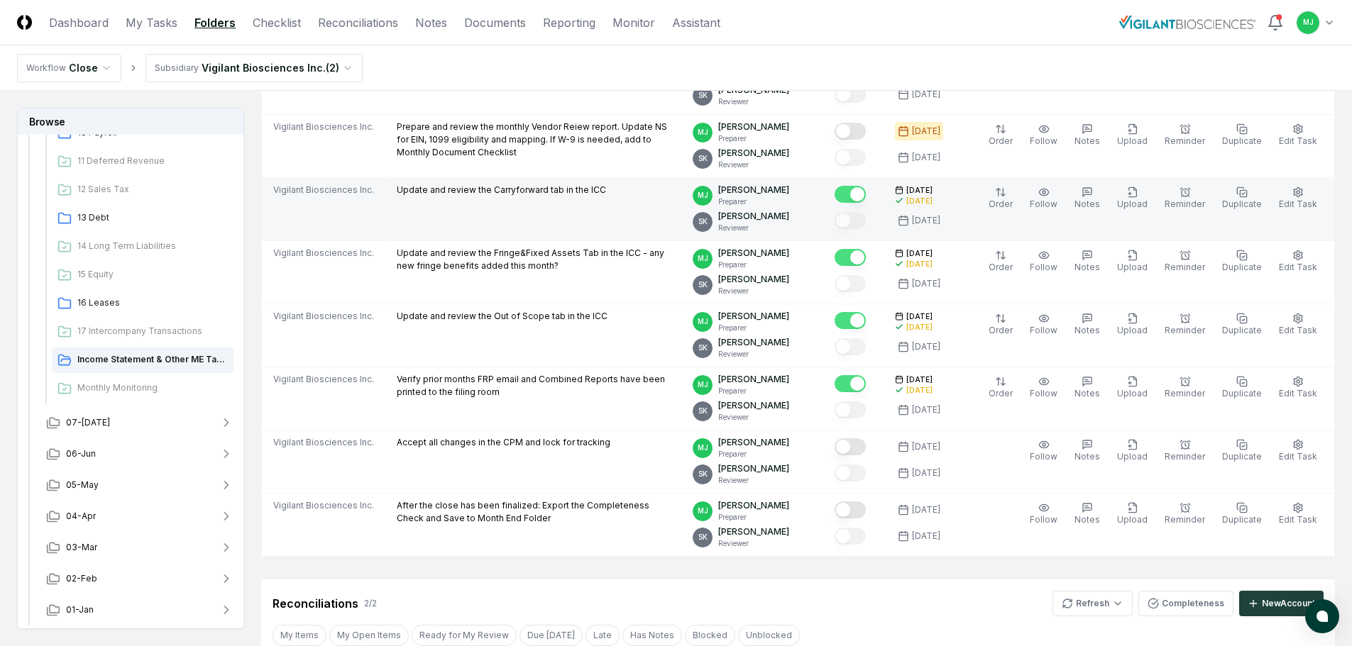
scroll to position [284, 0]
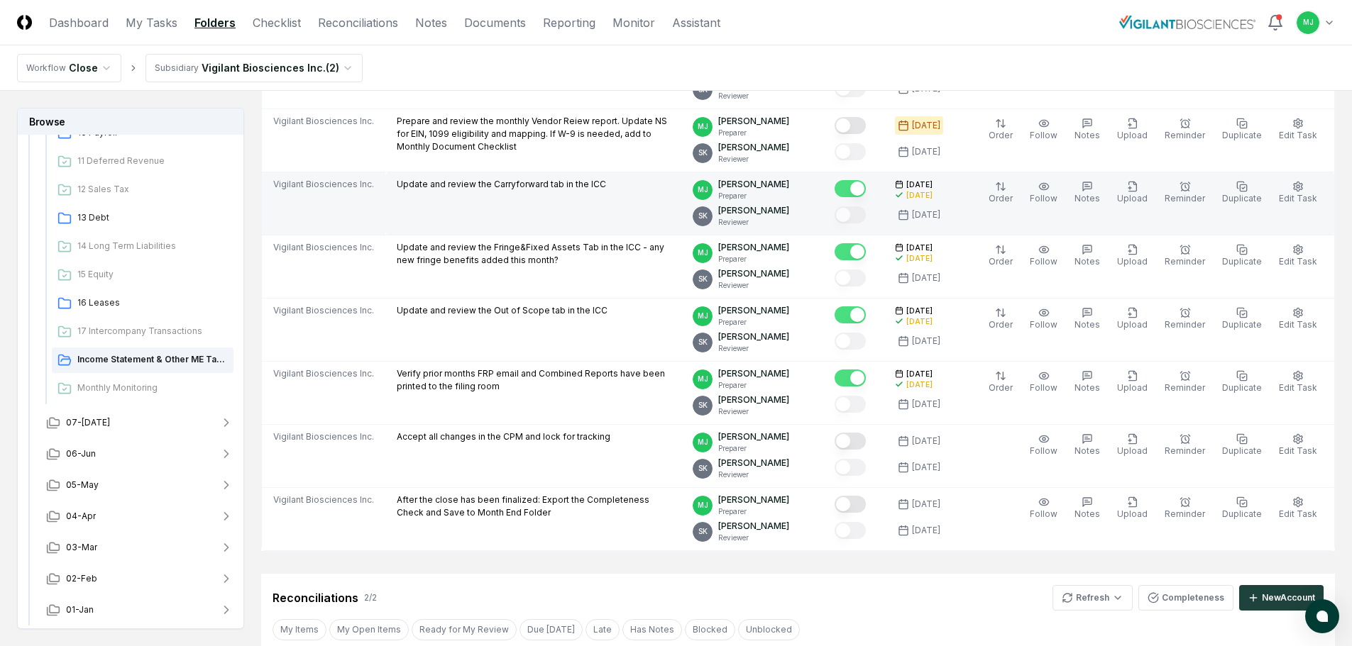
click at [853, 190] on button "Mark complete" at bounding box center [849, 188] width 31 height 17
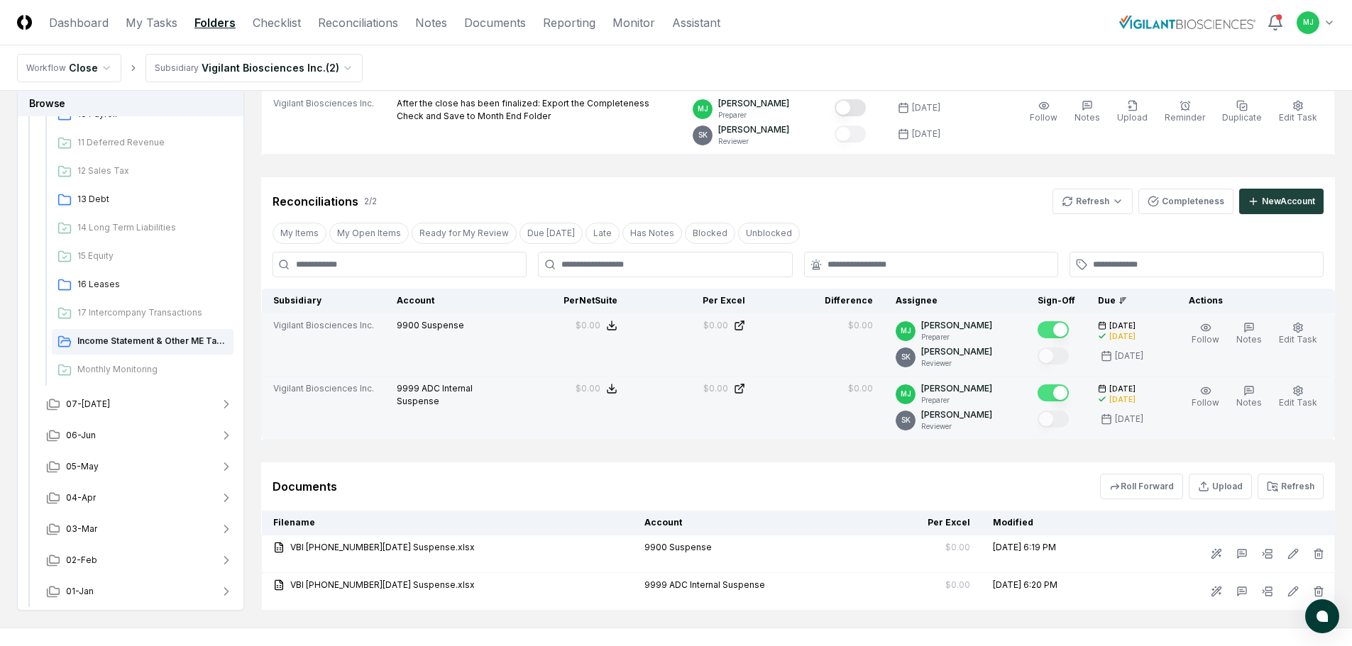
scroll to position [605, 0]
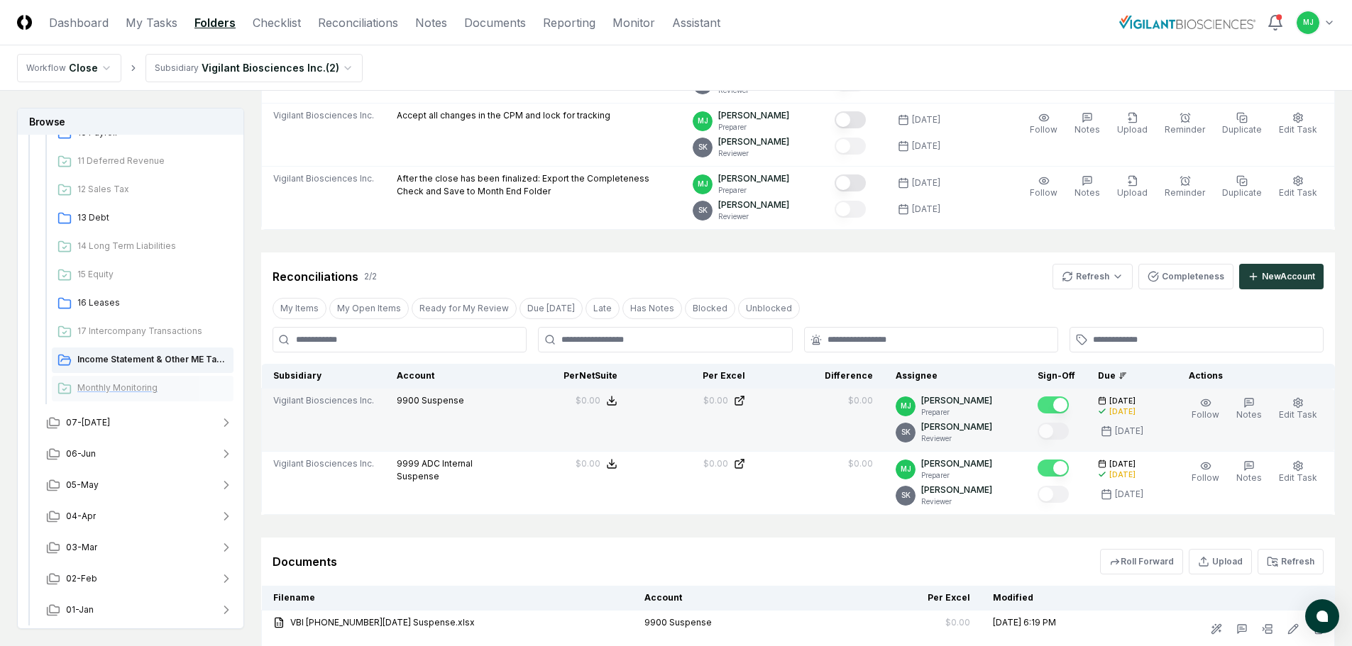
click at [83, 385] on span "Monthly Monitoring" at bounding box center [152, 388] width 150 height 13
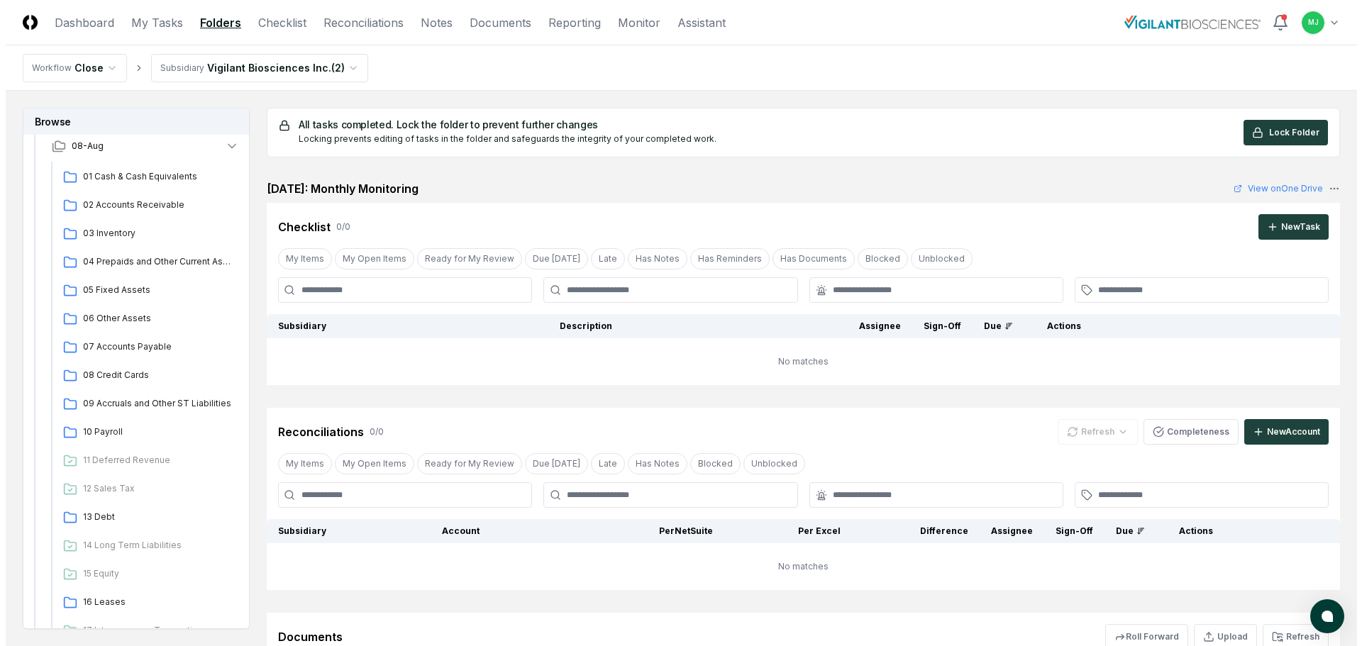
scroll to position [137, 0]
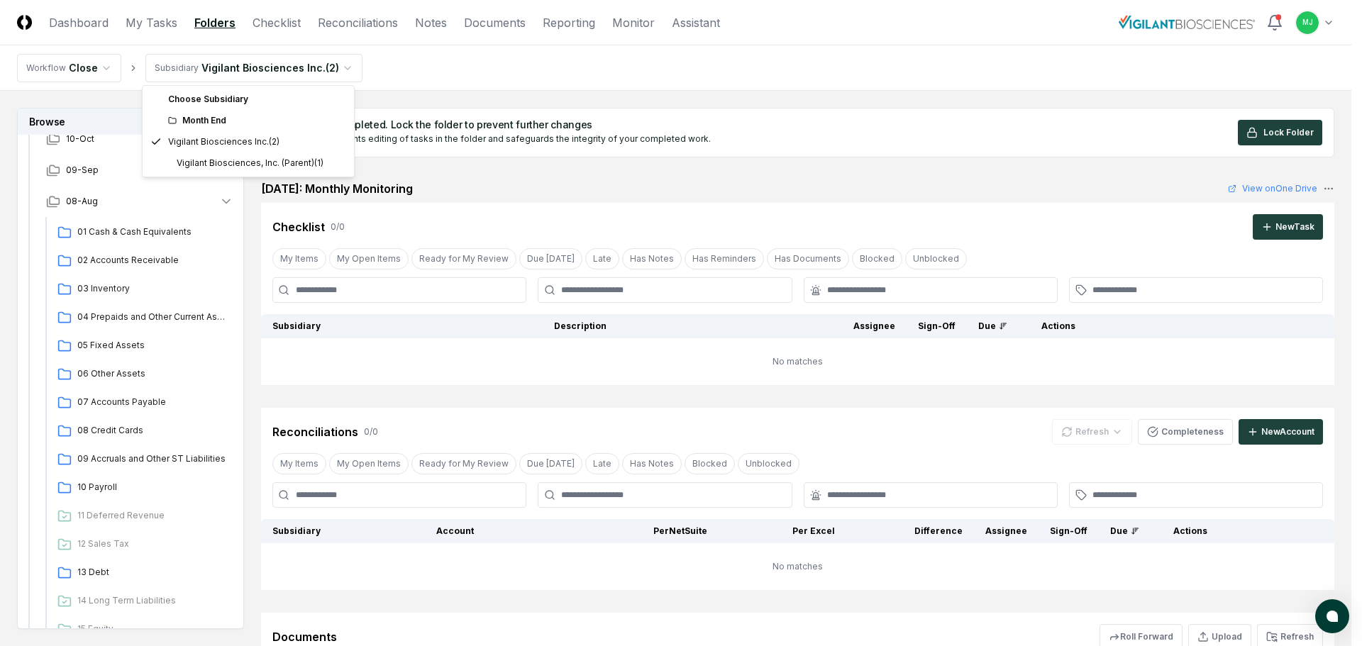
click at [280, 62] on html "CloseCore Dashboard My Tasks Folders Checklist Reconciliations Notes Documents …" at bounding box center [681, 417] width 1362 height 834
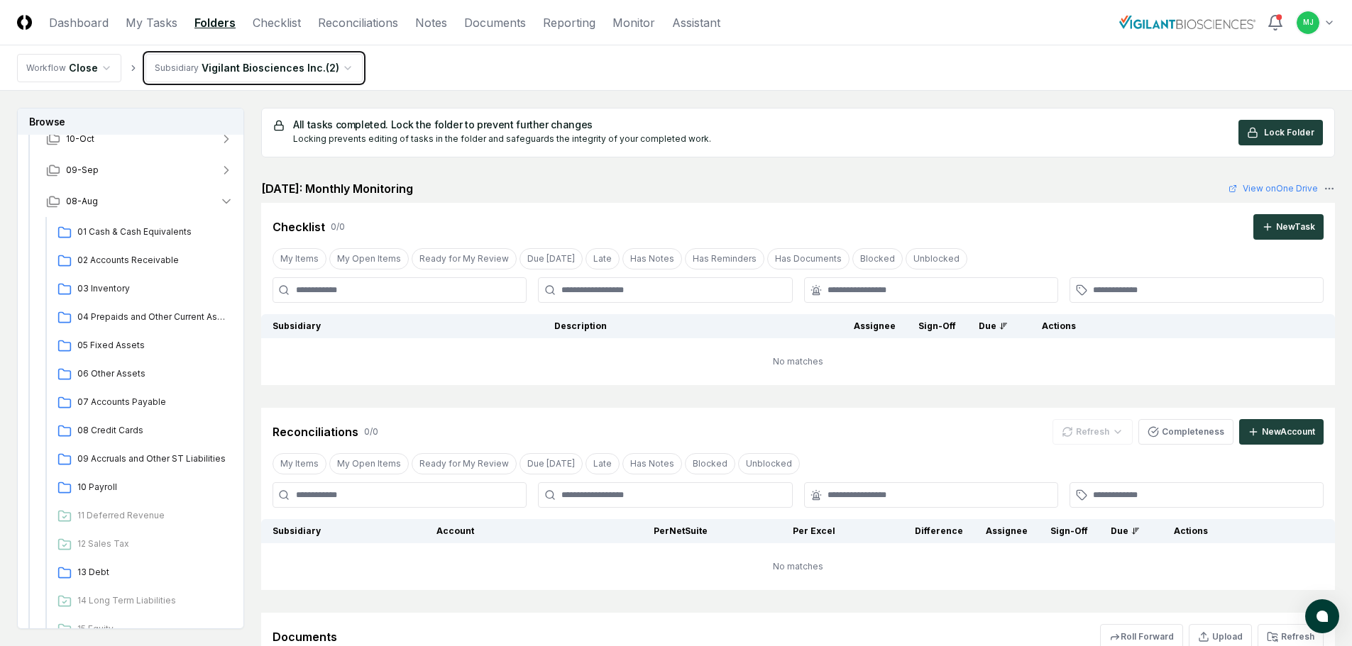
click at [280, 62] on html "CloseCore Dashboard My Tasks Folders Checklist Reconciliations Notes Documents …" at bounding box center [676, 417] width 1352 height 834
click at [50, 13] on header "CloseCore Dashboard My Tasks Folders Checklist Reconciliations Notes Documents …" at bounding box center [676, 22] width 1352 height 45
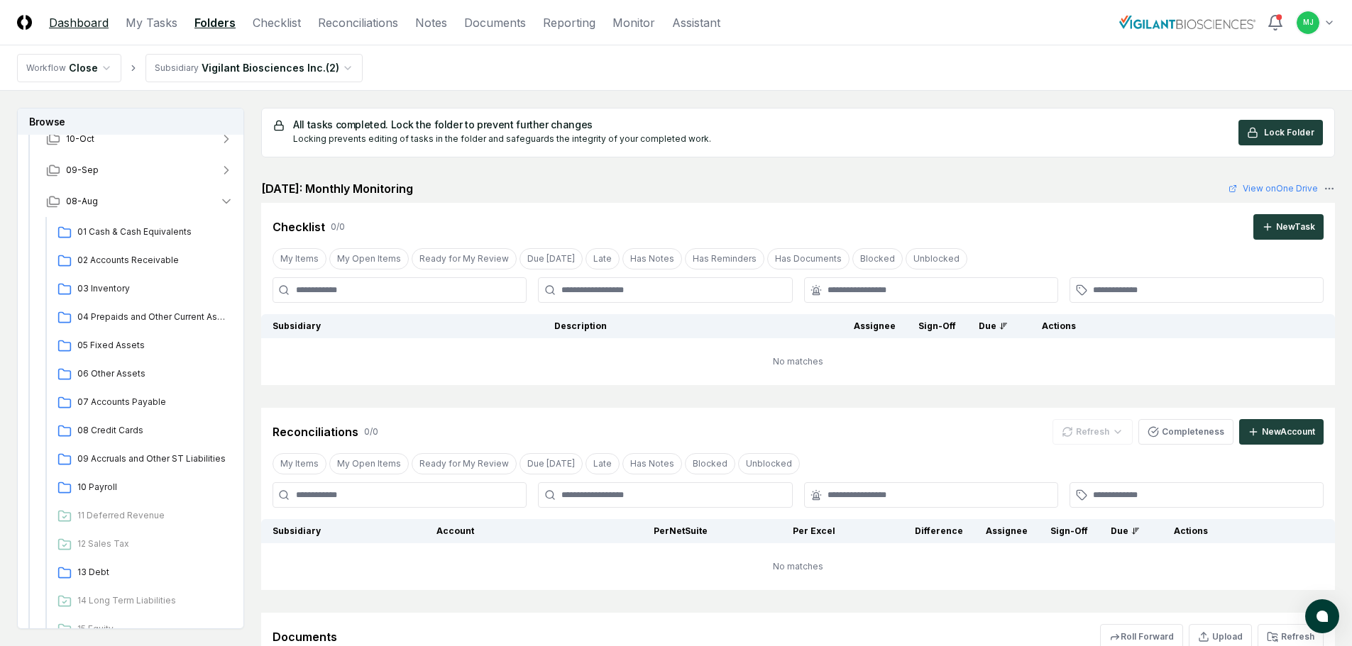
click at [52, 14] on link "Dashboard" at bounding box center [79, 22] width 60 height 17
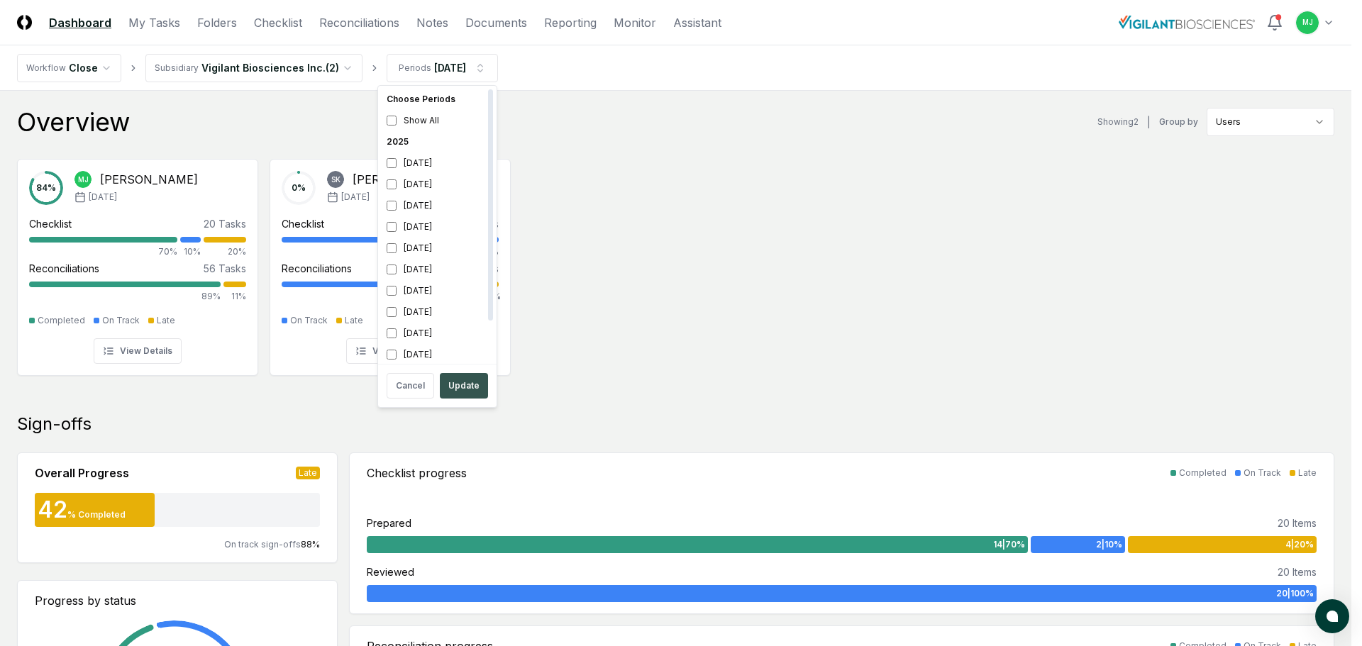
scroll to position [4, 0]
click at [397, 270] on div "[DATE]" at bounding box center [437, 269] width 113 height 21
click at [468, 389] on button "Update" at bounding box center [464, 386] width 48 height 26
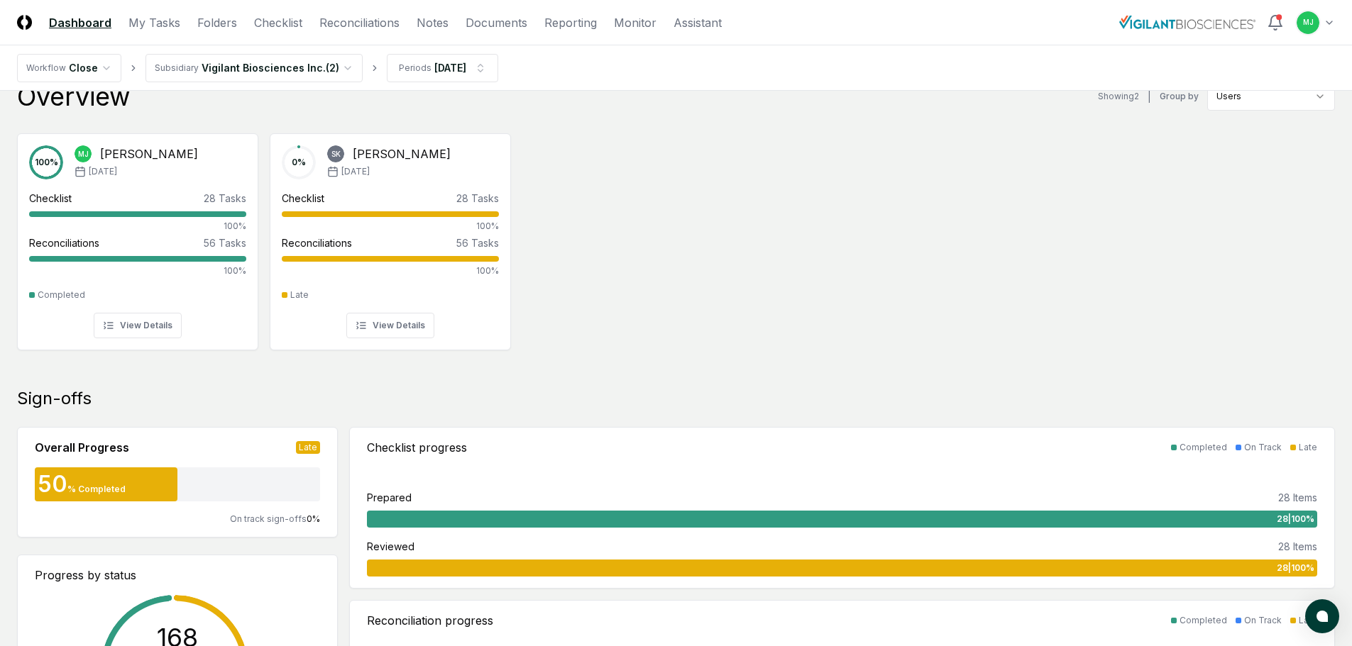
scroll to position [0, 0]
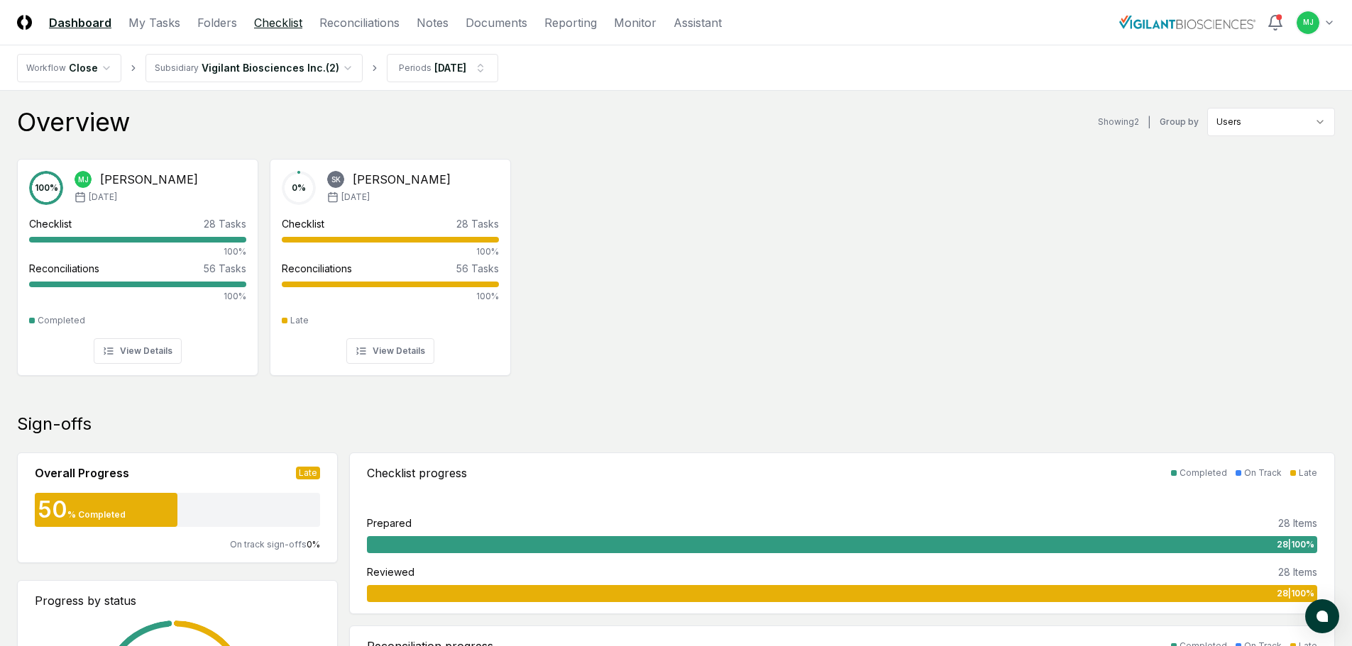
click at [284, 26] on link "Checklist" at bounding box center [278, 22] width 48 height 17
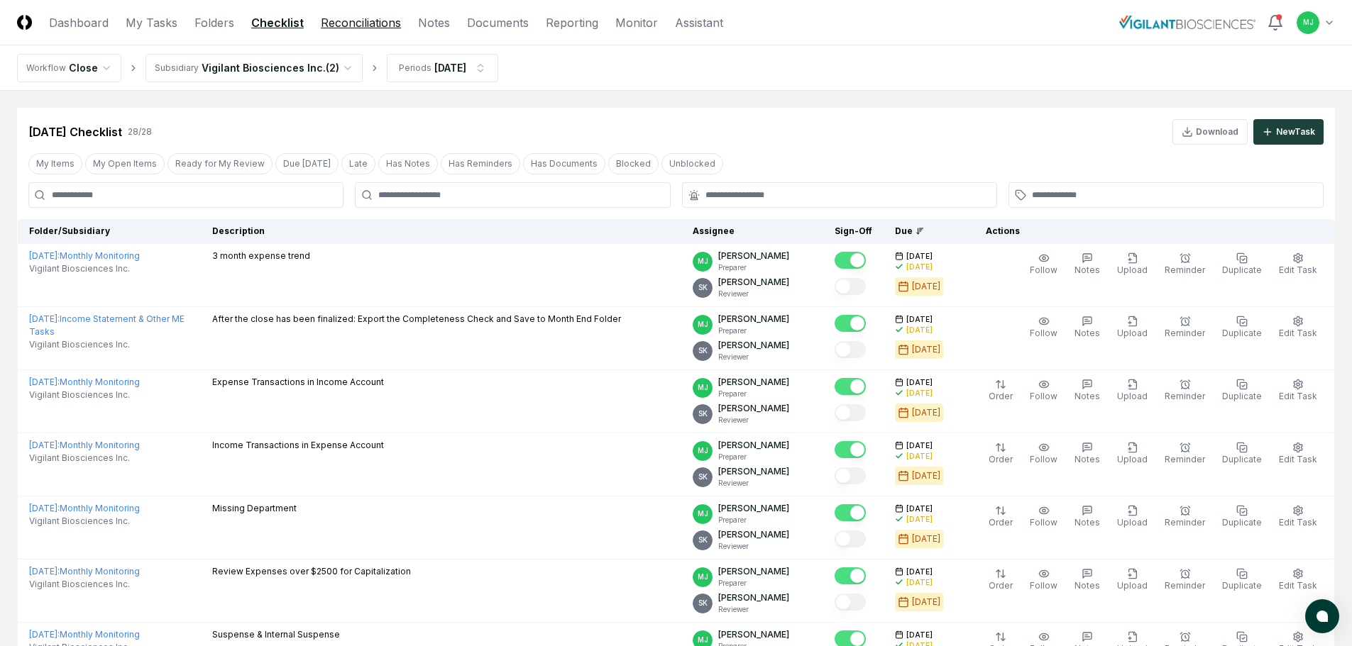
click at [392, 27] on link "Reconciliations" at bounding box center [361, 22] width 80 height 17
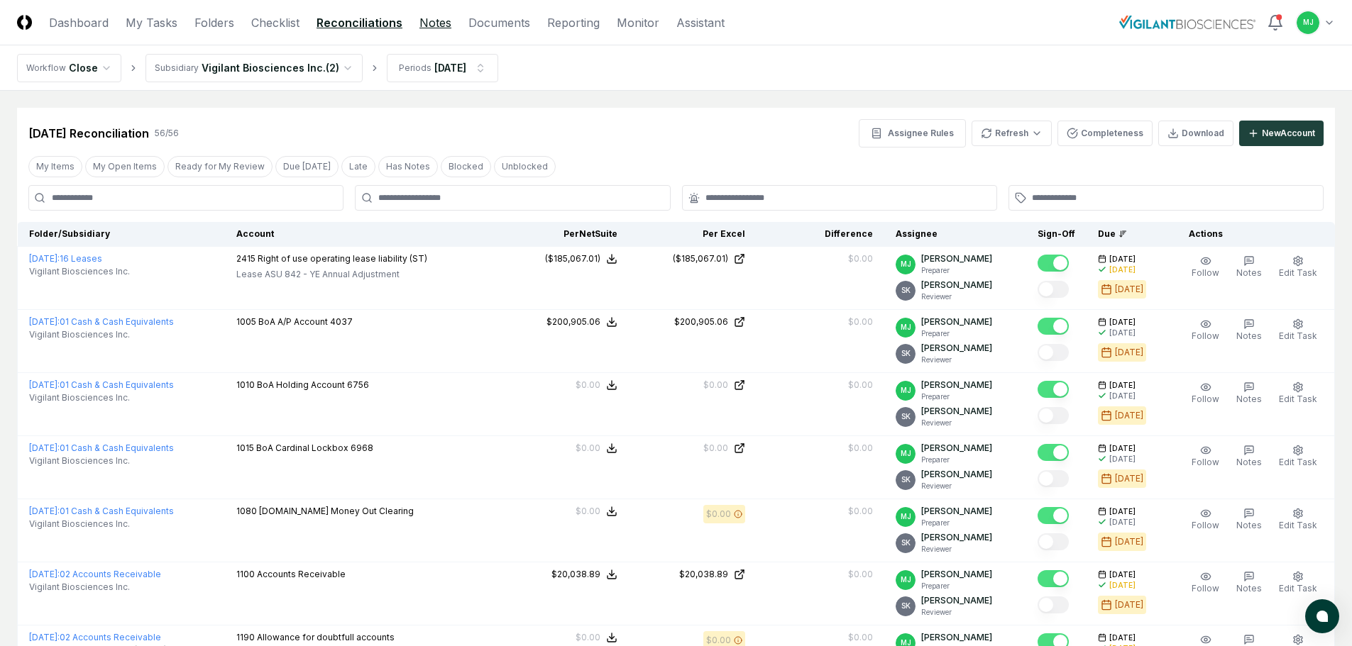
click at [422, 16] on link "Notes" at bounding box center [435, 22] width 32 height 17
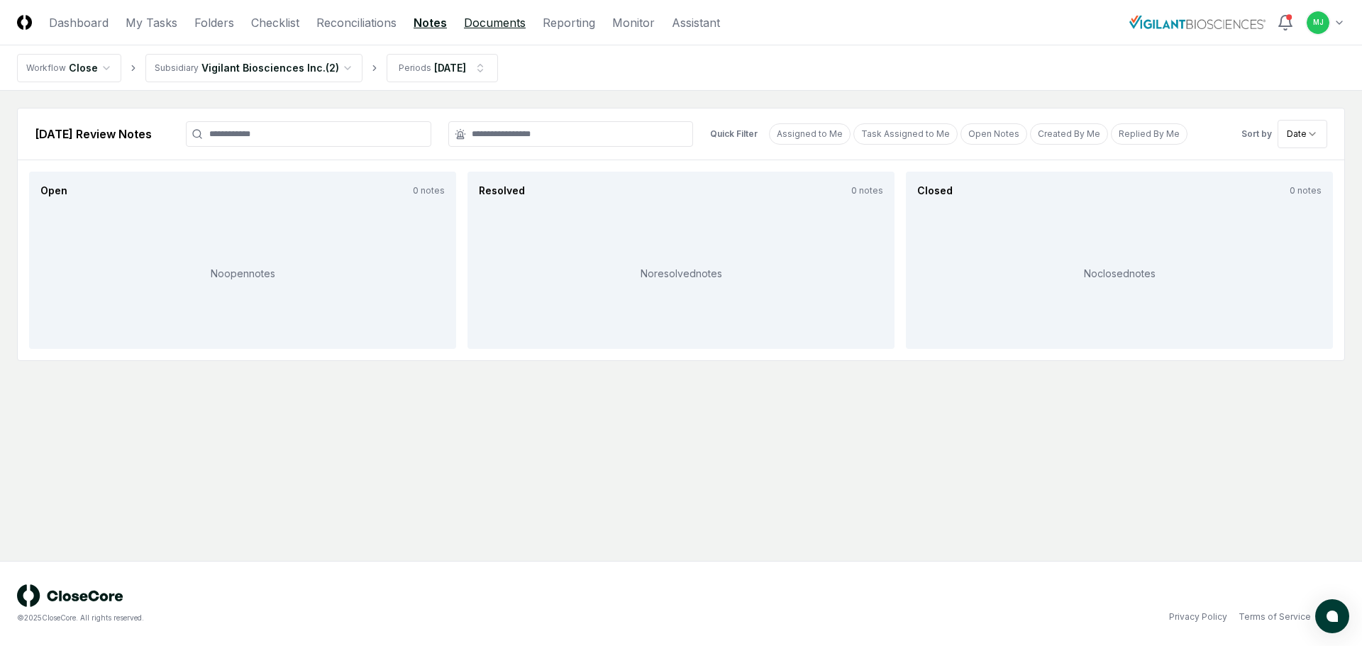
click at [490, 26] on link "Documents" at bounding box center [495, 22] width 62 height 17
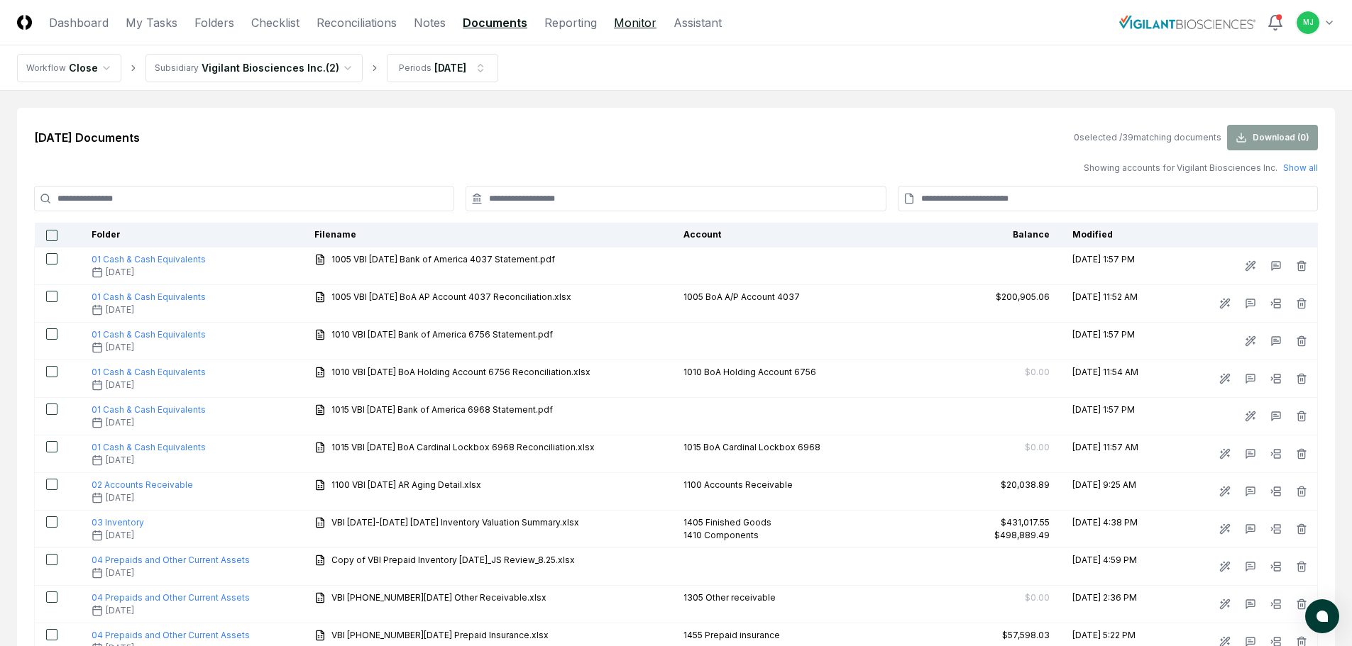
click at [628, 20] on link "Monitor" at bounding box center [635, 22] width 43 height 17
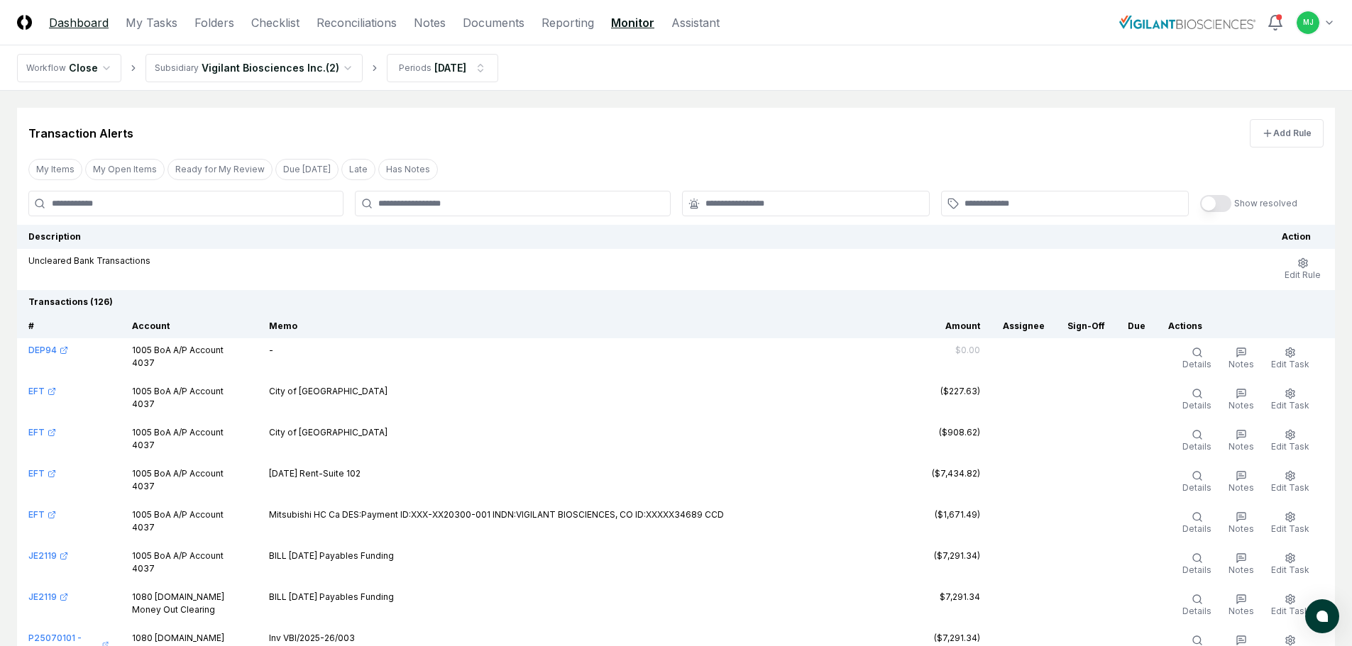
click at [67, 23] on link "Dashboard" at bounding box center [79, 22] width 60 height 17
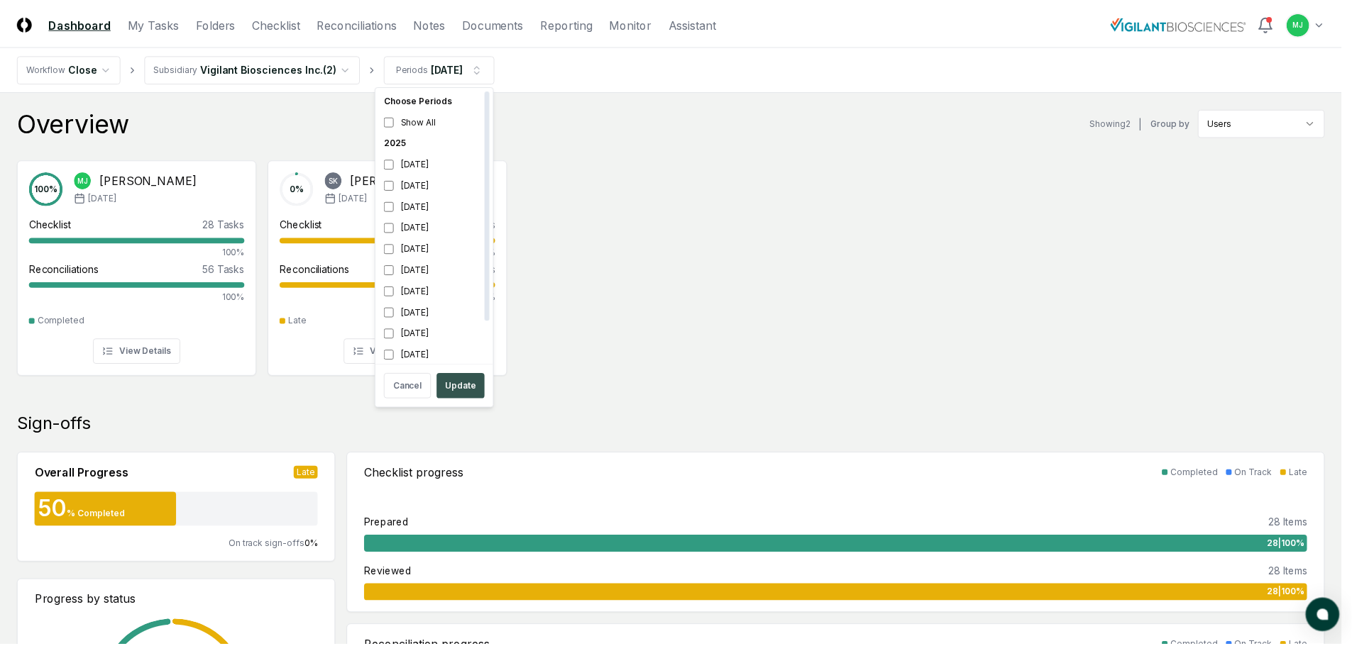
scroll to position [4, 0]
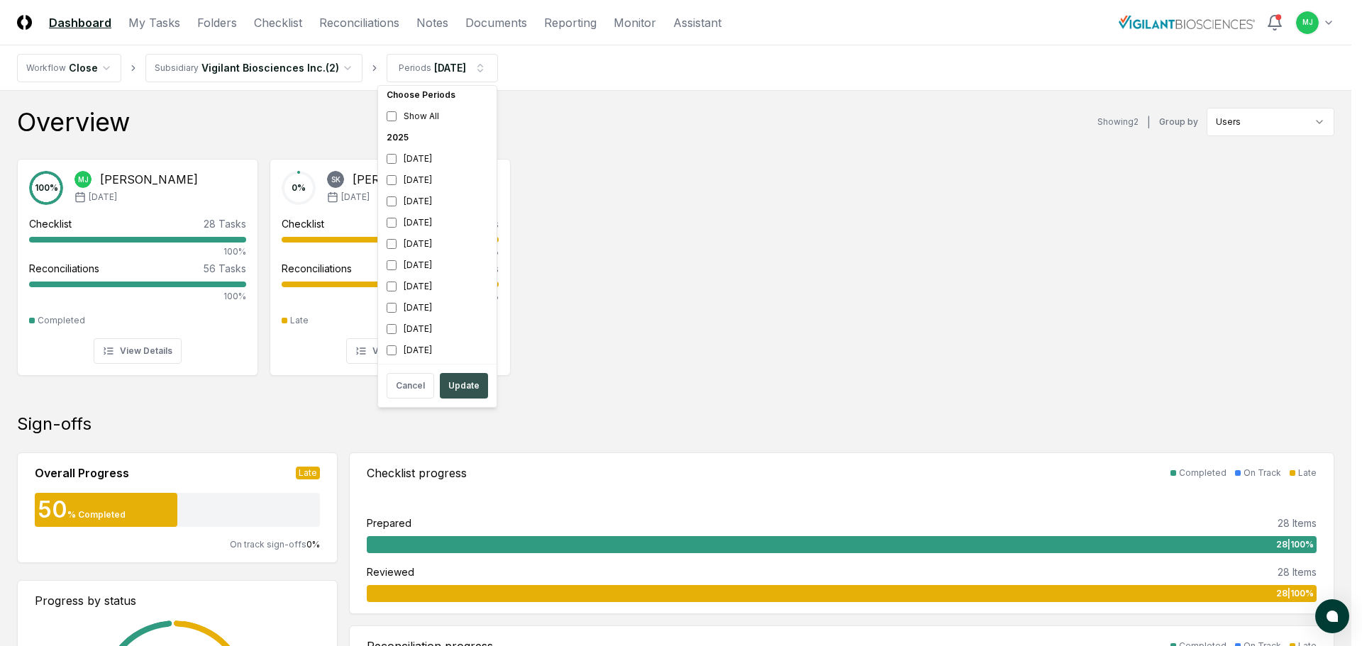
click at [460, 385] on button "Update" at bounding box center [464, 386] width 48 height 26
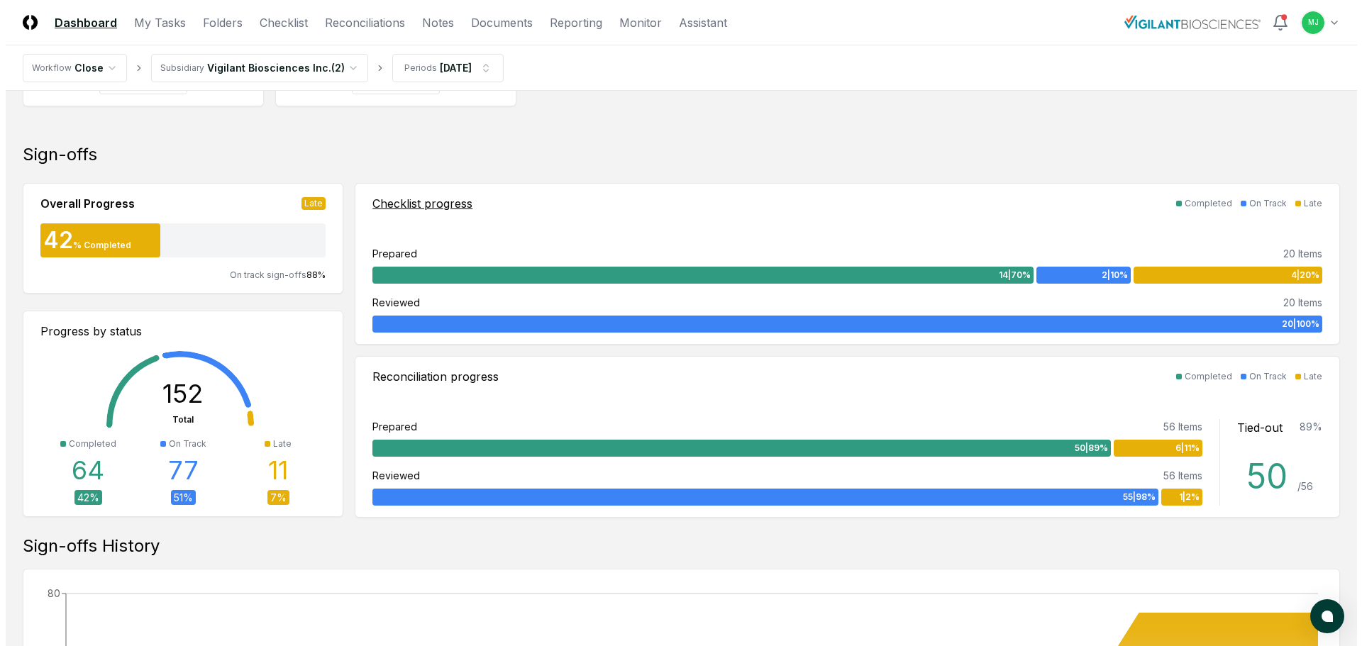
scroll to position [0, 0]
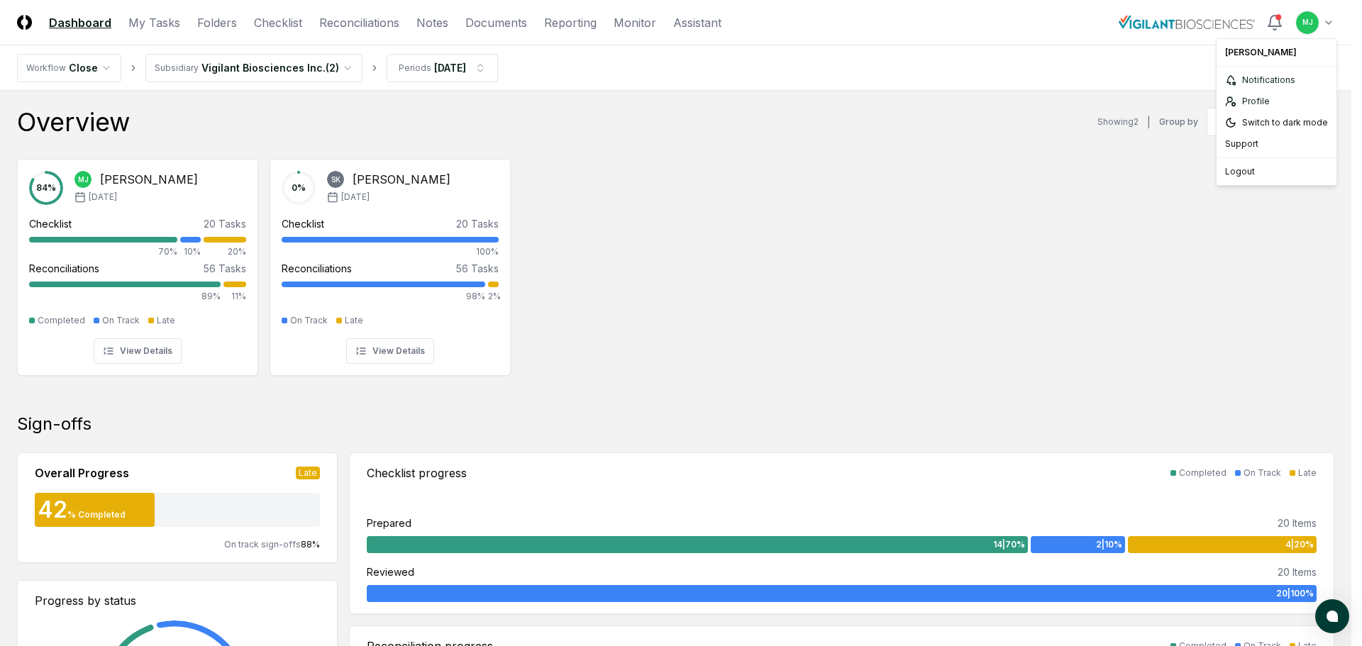
click at [1247, 167] on div "Logout" at bounding box center [1277, 171] width 114 height 21
